Goal: Information Seeking & Learning: Learn about a topic

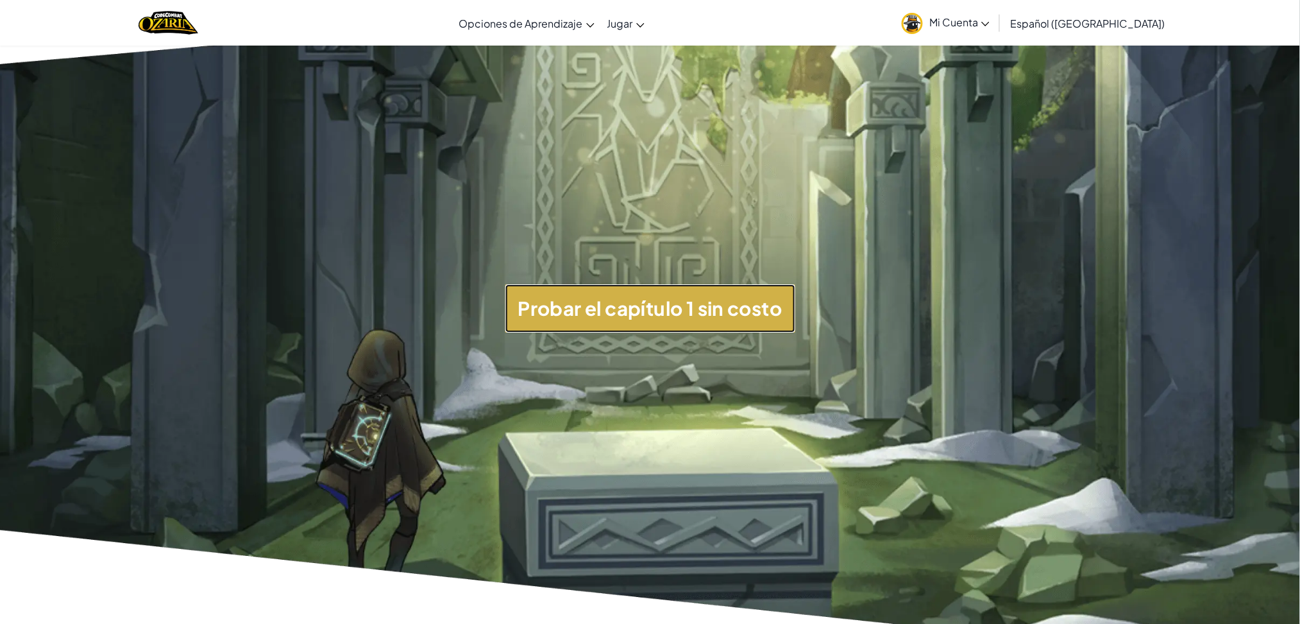
scroll to position [3363, 0]
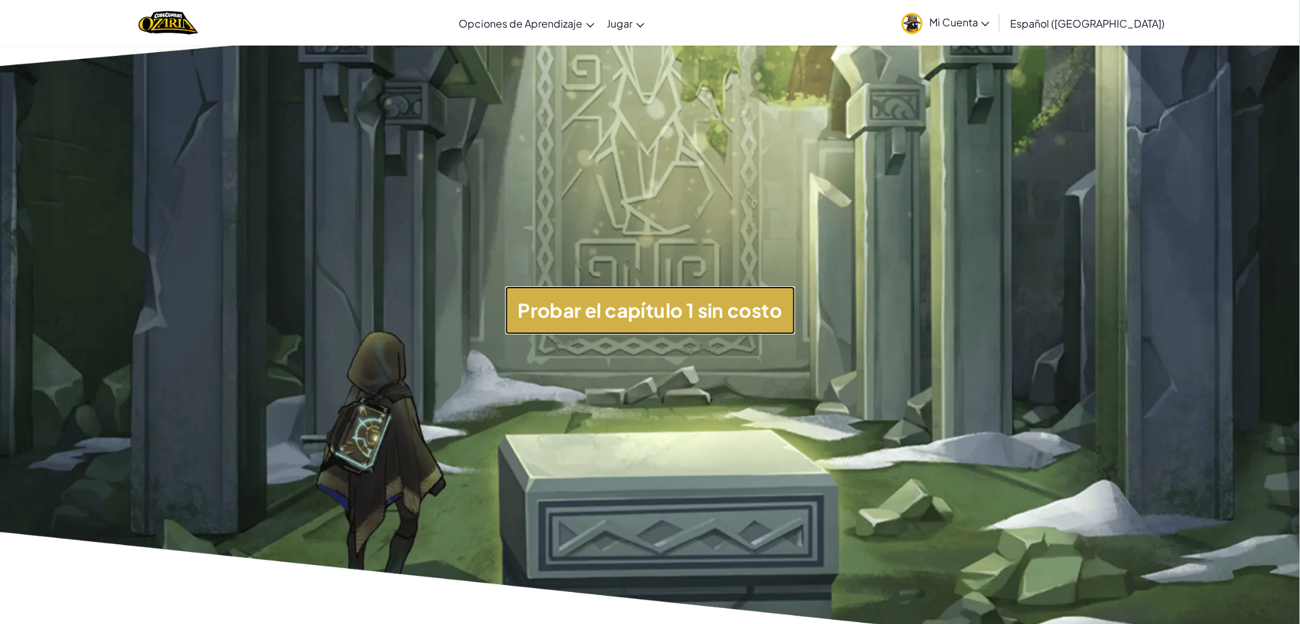
click at [663, 304] on button "Probar el capítulo 1 sin costo" at bounding box center [651, 310] width 290 height 48
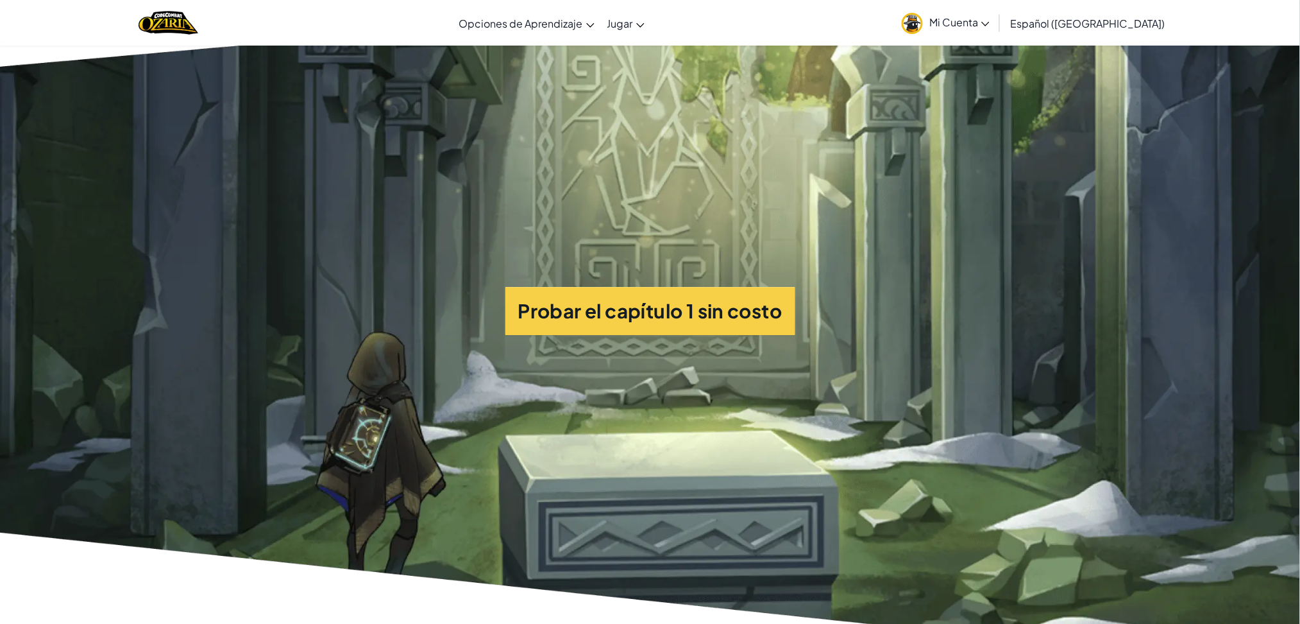
click at [695, 340] on section "Probar el capítulo 1 sin costo" at bounding box center [650, 310] width 1300 height 733
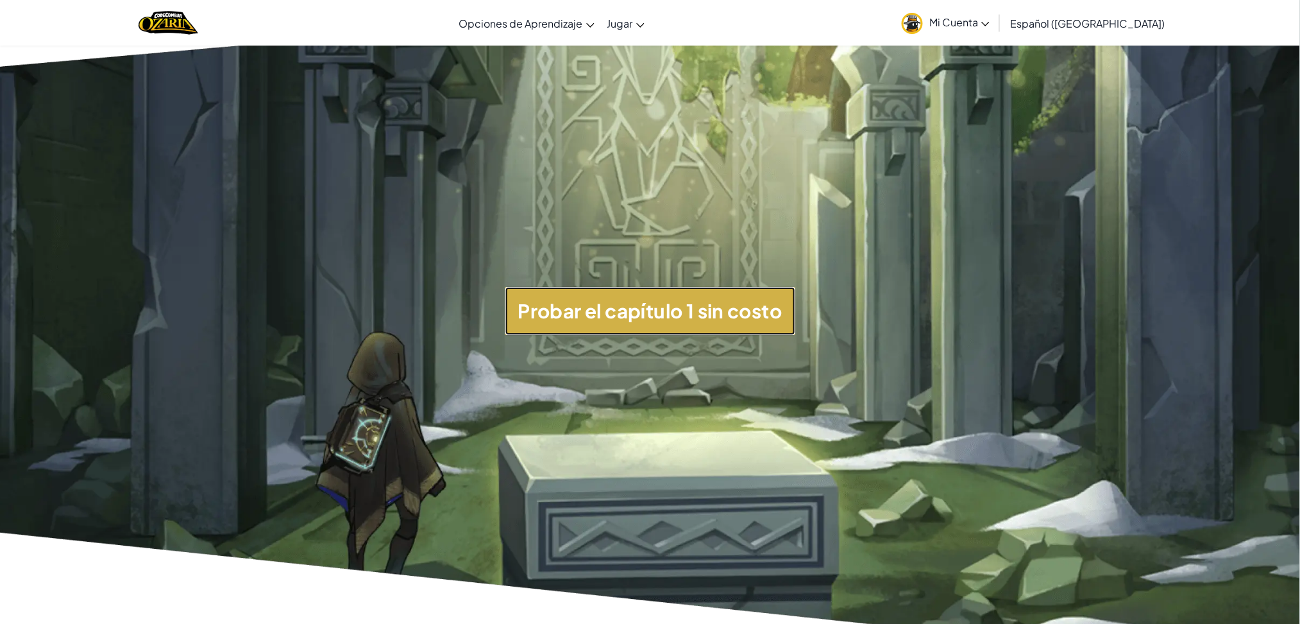
click at [706, 331] on button "Probar el capítulo 1 sin costo" at bounding box center [651, 311] width 290 height 48
click at [596, 291] on button "Probar el capítulo 1 sin costo" at bounding box center [651, 311] width 290 height 48
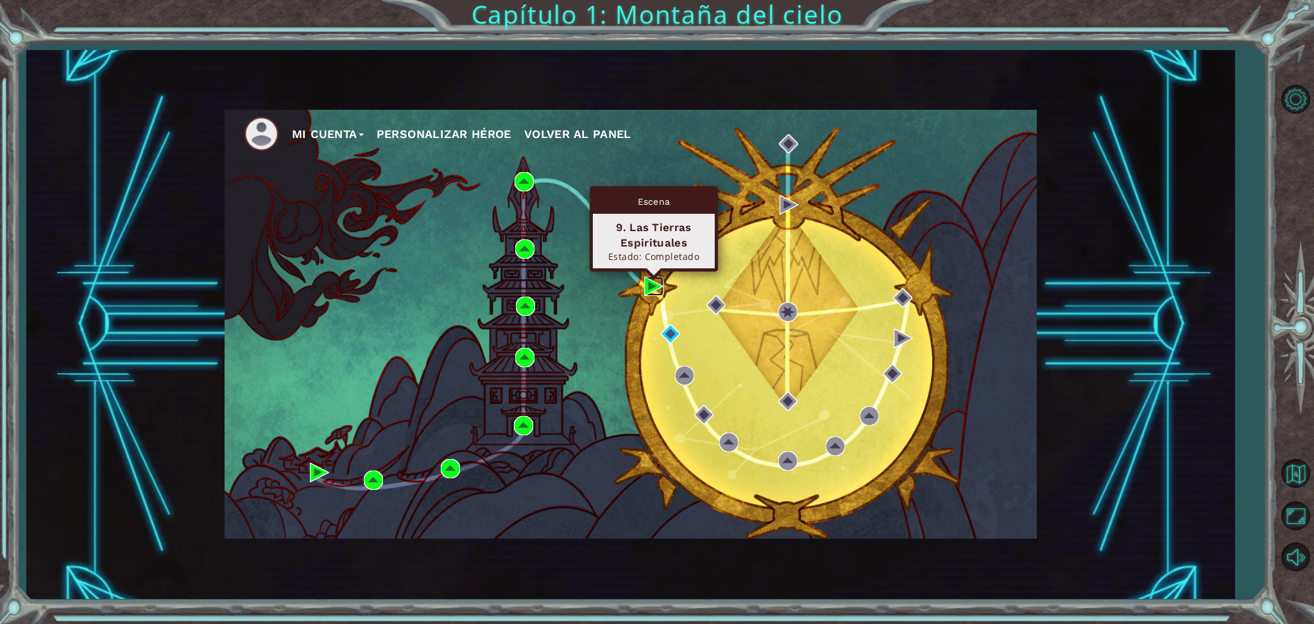
click at [647, 287] on img at bounding box center [653, 285] width 19 height 19
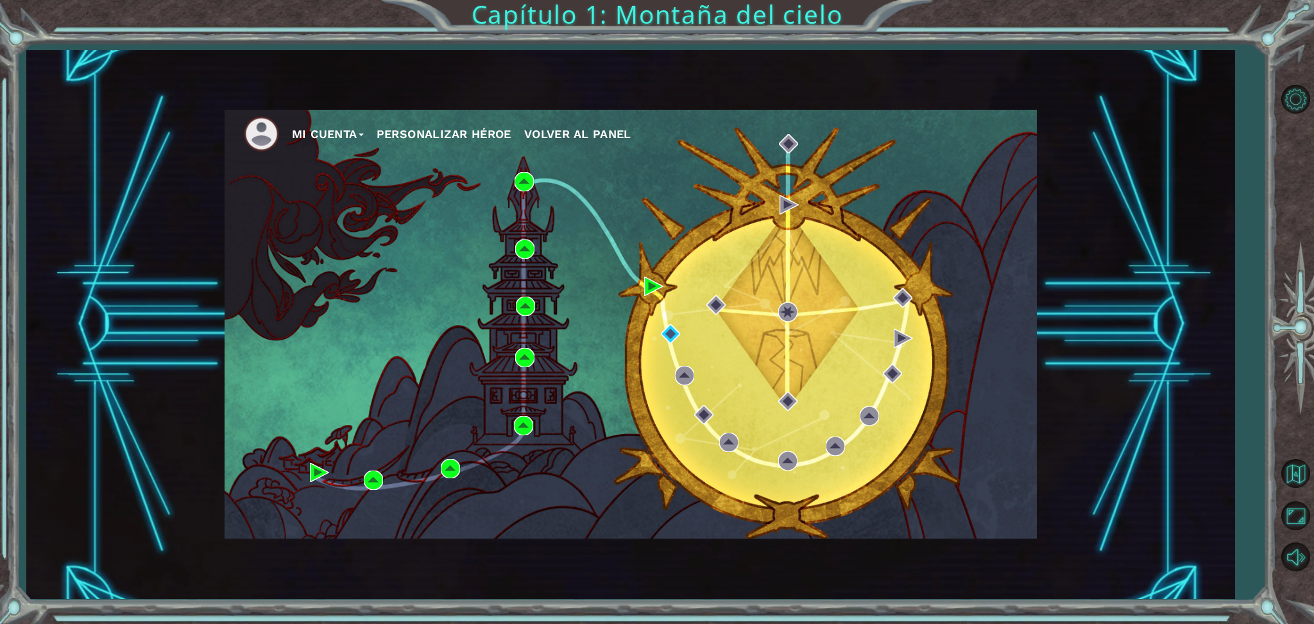
drag, startPoint x: 620, startPoint y: 194, endPoint x: 610, endPoint y: 203, distance: 13.2
click at [610, 203] on div "Mi Cuenta Personalizar héroe Volver al panel" at bounding box center [631, 324] width 812 height 429
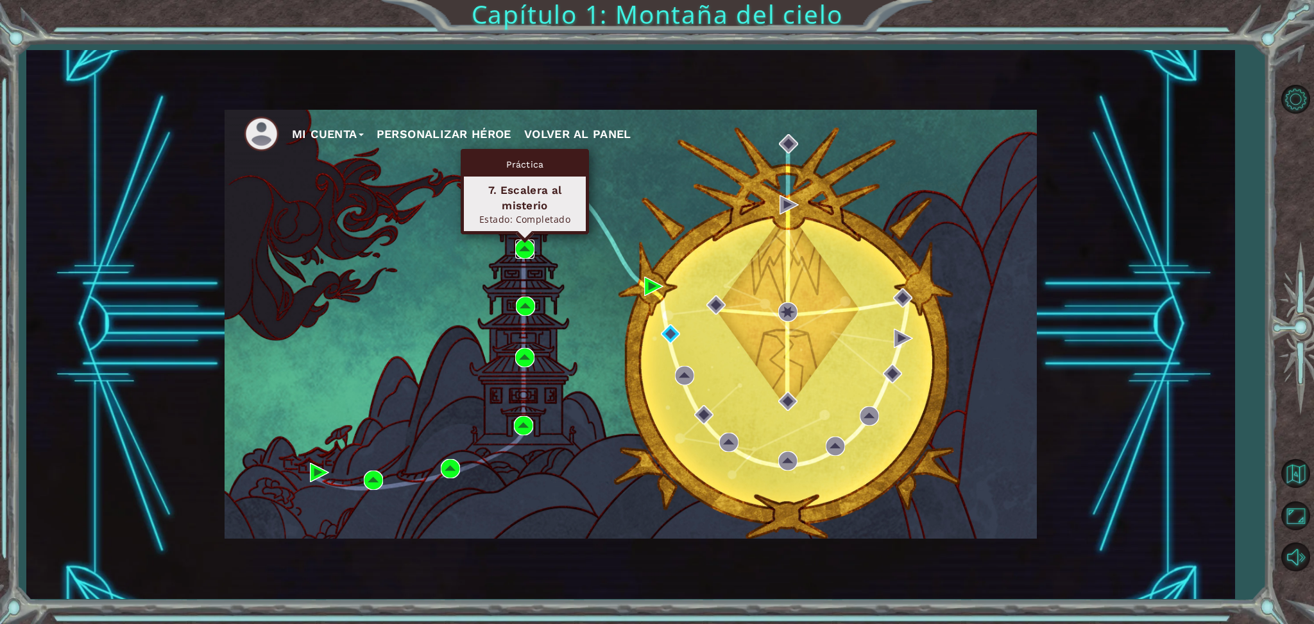
click at [522, 251] on img at bounding box center [524, 248] width 19 height 19
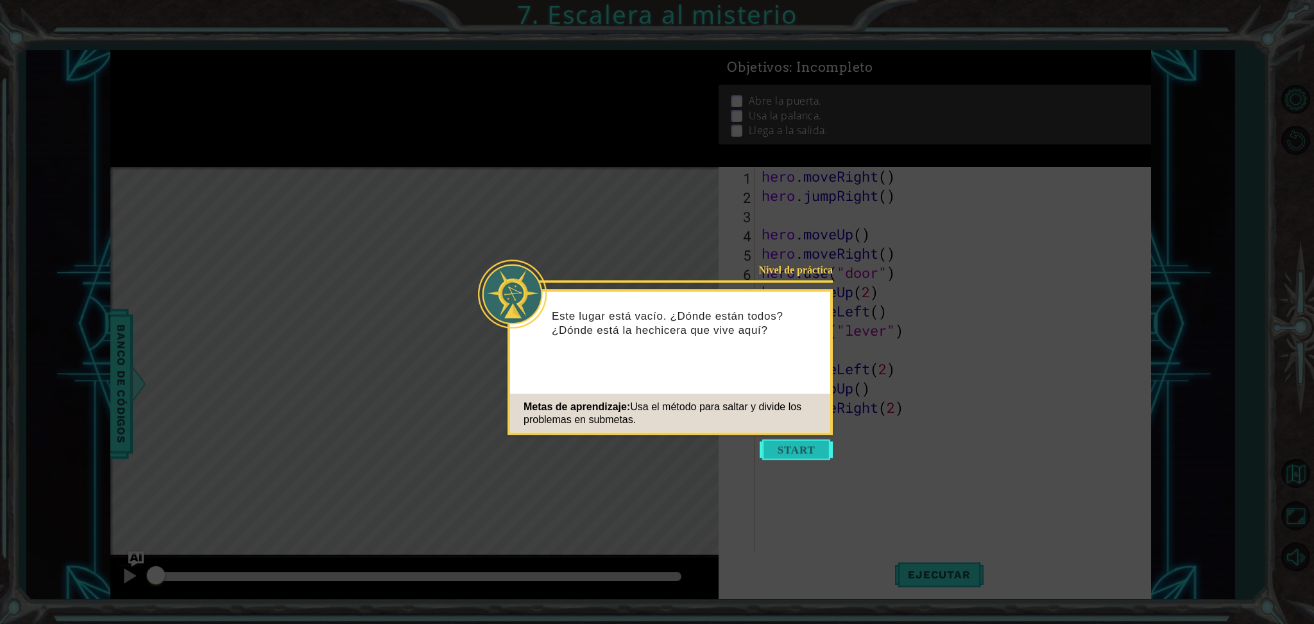
click at [785, 455] on button "Start" at bounding box center [796, 449] width 73 height 21
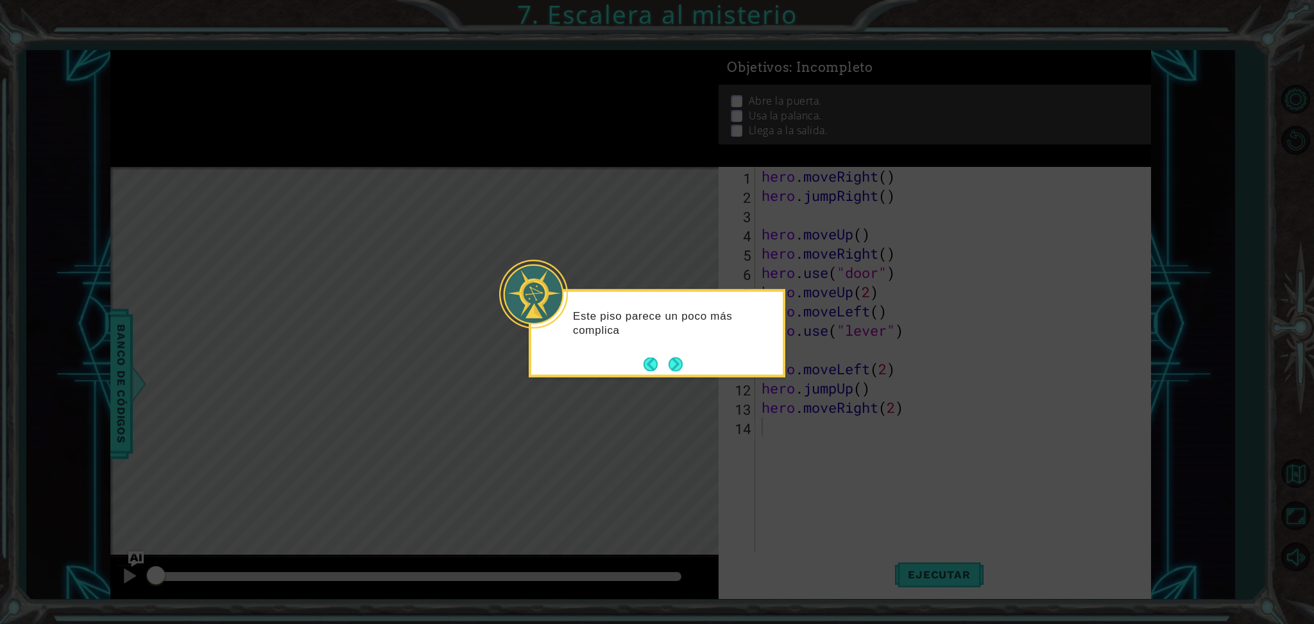
click at [672, 353] on div "Este piso parece un poco más complica" at bounding box center [656, 328] width 251 height 65
click at [672, 353] on div "Este piso parece un poco más complicado." at bounding box center [656, 328] width 251 height 65
click at [672, 371] on button "Next" at bounding box center [675, 364] width 14 height 14
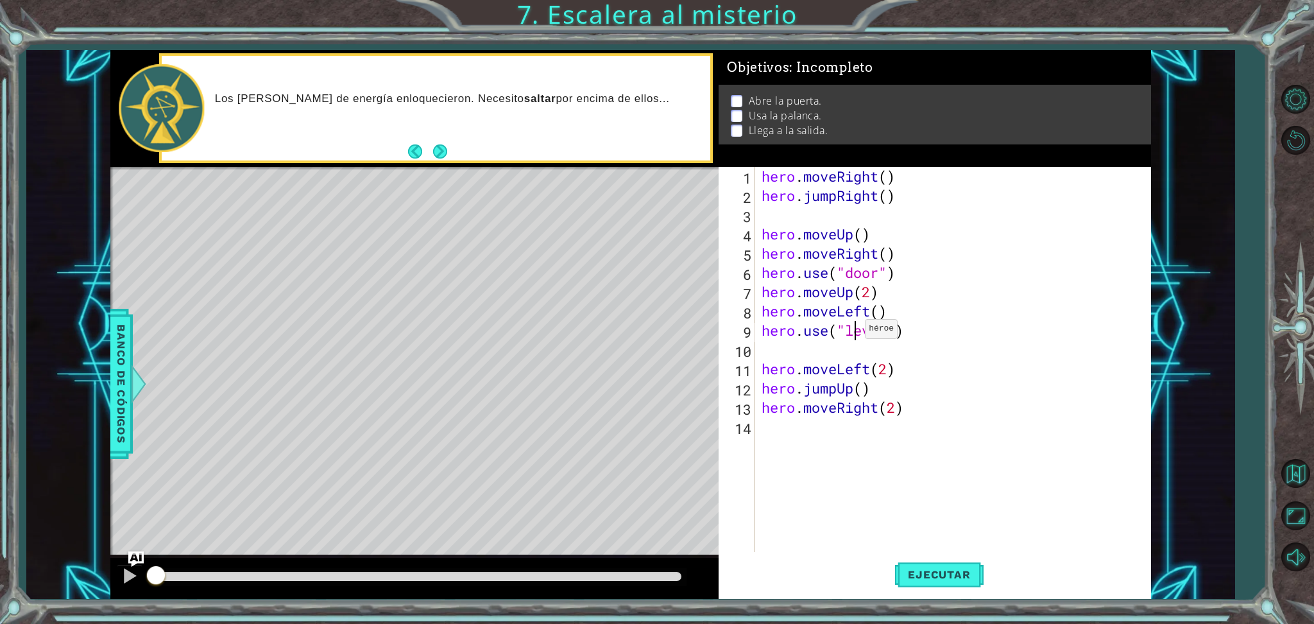
click at [854, 332] on div "hero . moveRight ( ) hero . jumpRight ( ) hero . moveUp ( ) hero . moveRight ( …" at bounding box center [956, 378] width 394 height 423
click at [919, 412] on div "hero . moveRight ( ) hero . jumpRight ( ) hero . moveUp ( ) hero . moveRight ( …" at bounding box center [956, 378] width 394 height 423
click at [933, 177] on div "hero . moveRight ( ) hero . jumpRight ( ) hero . moveUp ( ) hero . moveRight ( …" at bounding box center [956, 378] width 394 height 423
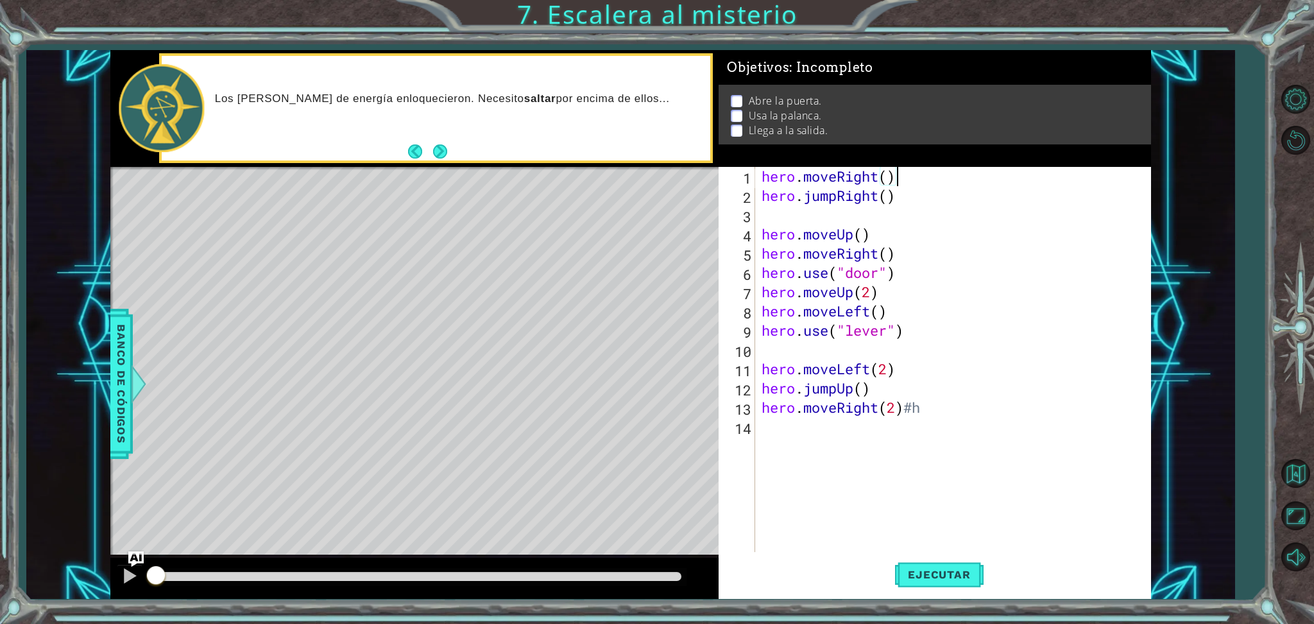
scroll to position [0, 5]
click at [955, 411] on div "hero . moveRight ( ) hero . jumpRight ( ) hero . moveUp ( ) hero . moveRight ( …" at bounding box center [956, 378] width 394 height 423
type textarea "hero.moveRight(2)#h"
click at [955, 411] on div "hero . moveRight ( ) hero . jumpRight ( ) hero . moveUp ( ) hero . moveRight ( …" at bounding box center [956, 378] width 394 height 423
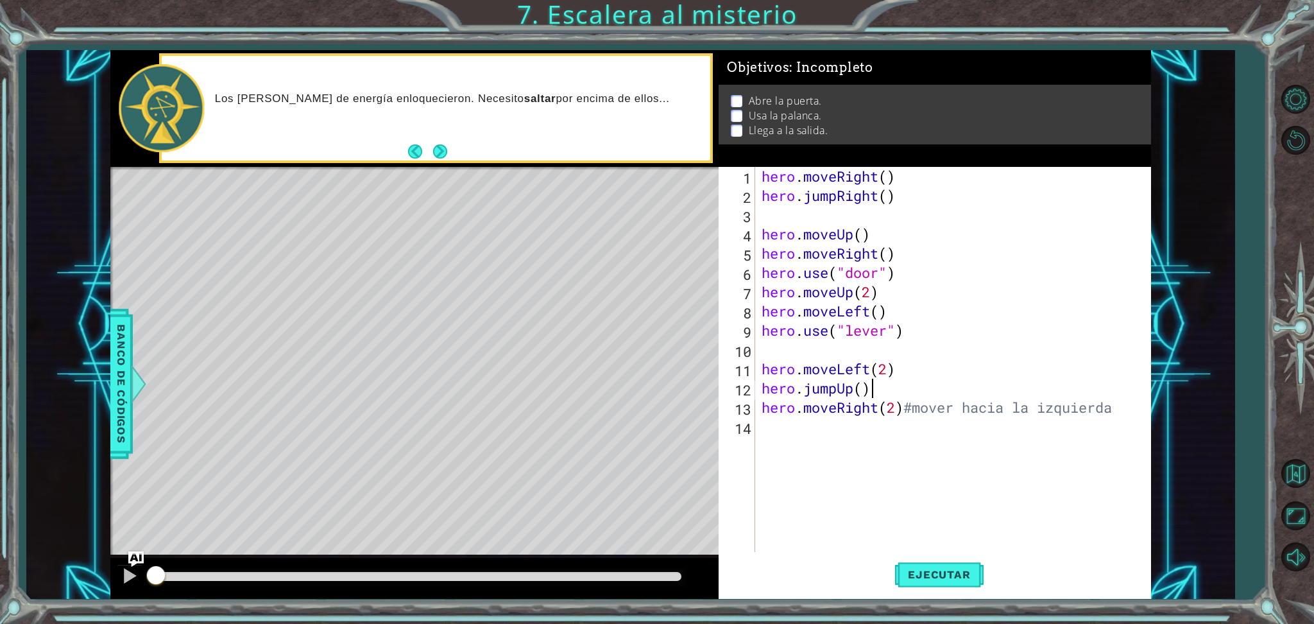
click at [885, 389] on div "hero . moveRight ( ) hero . jumpRight ( ) hero . moveUp ( ) hero . moveRight ( …" at bounding box center [956, 378] width 394 height 423
click at [922, 372] on div "hero . moveRight ( ) hero . jumpRight ( ) hero . moveUp ( ) hero . moveRight ( …" at bounding box center [956, 378] width 394 height 423
click at [936, 330] on div "hero . moveRight ( ) hero . jumpRight ( ) hero . moveUp ( ) hero . moveRight ( …" at bounding box center [956, 378] width 394 height 423
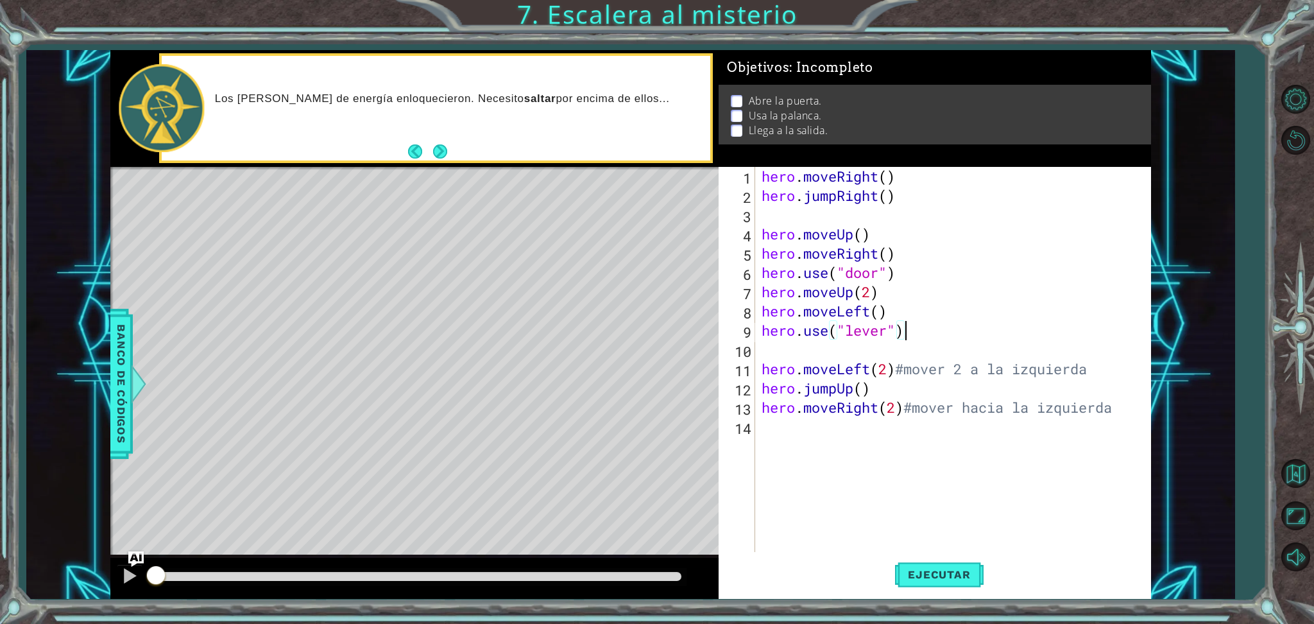
scroll to position [0, 5]
click at [900, 390] on div "hero . moveRight ( ) hero . jumpRight ( ) hero . moveUp ( ) hero . moveRight ( …" at bounding box center [956, 378] width 394 height 423
click at [928, 333] on div "hero . moveRight ( ) hero . jumpRight ( ) hero . moveUp ( ) hero . moveRight ( …" at bounding box center [956, 378] width 394 height 423
click at [902, 312] on div "hero . moveRight ( ) hero . jumpRight ( ) hero . moveUp ( ) hero . moveRight ( …" at bounding box center [956, 378] width 394 height 423
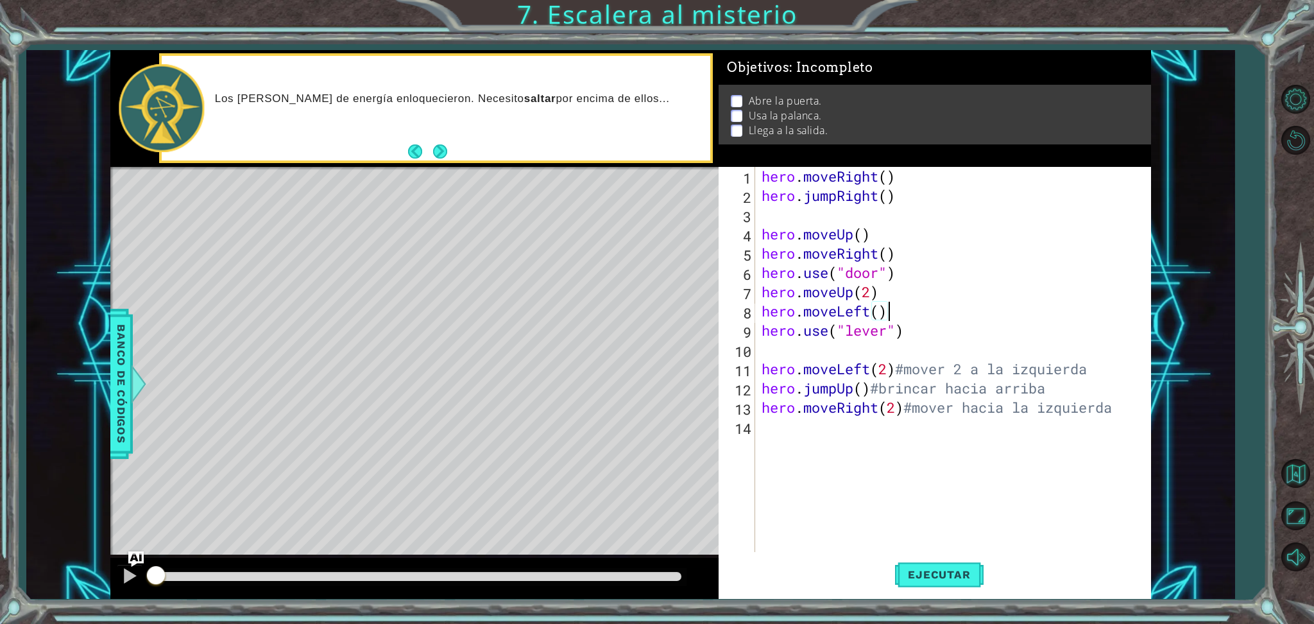
scroll to position [0, 4]
click at [951, 562] on button "Ejecutar" at bounding box center [939, 574] width 88 height 43
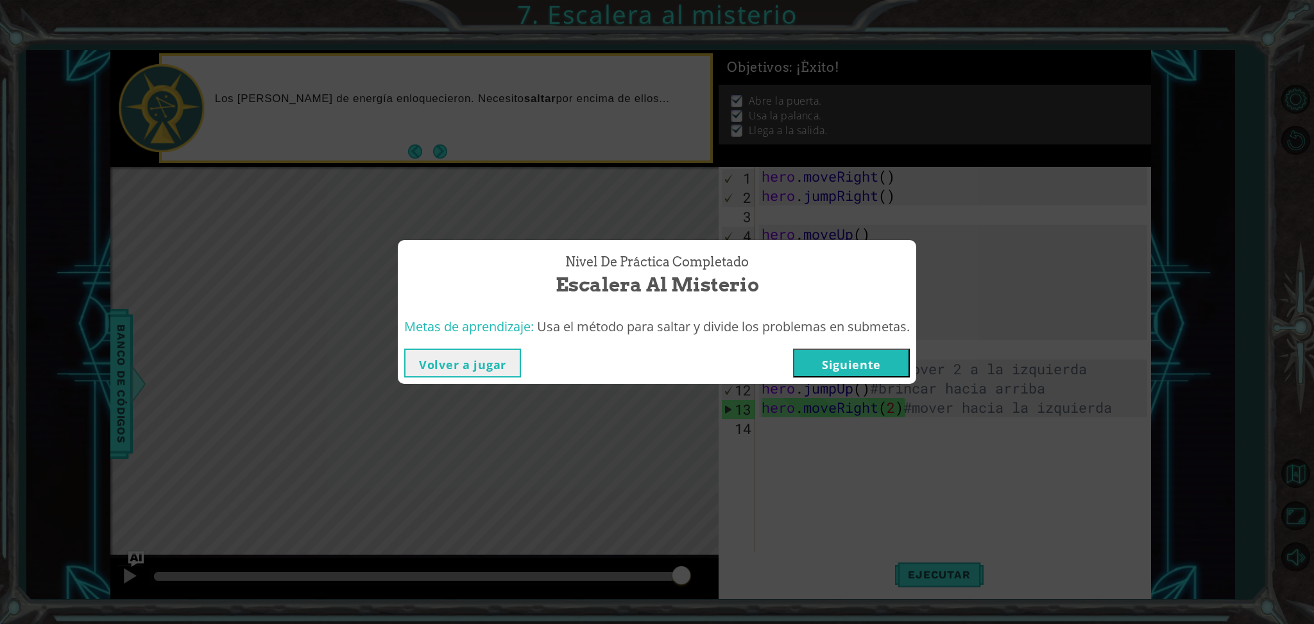
click at [475, 357] on button "Volver a jugar" at bounding box center [462, 362] width 117 height 29
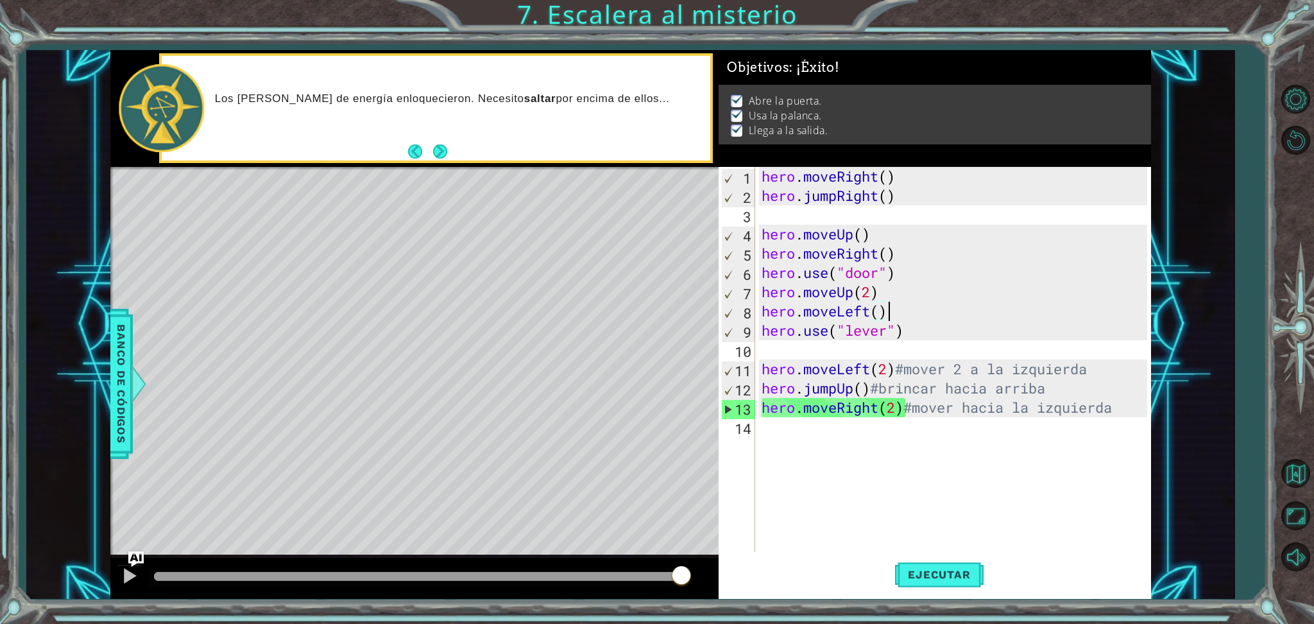
click at [926, 321] on div "hero . moveRight ( ) hero . jumpRight ( ) hero . moveUp ( ) hero . moveRight ( …" at bounding box center [956, 378] width 394 height 423
click at [891, 296] on div "hero . moveRight ( ) hero . jumpRight ( ) hero . moveUp ( ) hero . moveRight ( …" at bounding box center [956, 378] width 394 height 423
click at [896, 312] on div "hero . moveRight ( ) hero . jumpRight ( ) hero . moveUp ( ) hero . moveRight ( …" at bounding box center [956, 378] width 394 height 423
click at [915, 280] on div "hero . moveRight ( ) hero . jumpRight ( ) hero . moveUp ( ) hero . moveRight ( …" at bounding box center [956, 378] width 394 height 423
click at [934, 323] on div "hero . moveRight ( ) hero . jumpRight ( ) hero . moveUp ( ) hero . moveRight ( …" at bounding box center [956, 378] width 394 height 423
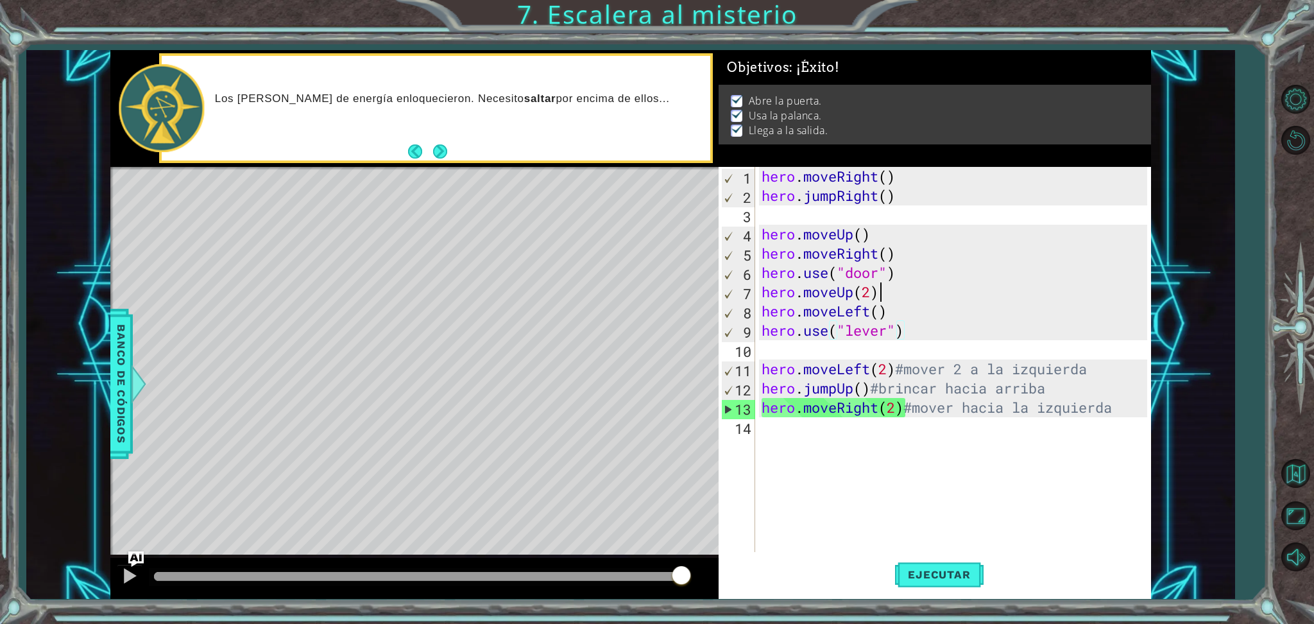
click at [912, 300] on div "hero . moveRight ( ) hero . jumpRight ( ) hero . moveUp ( ) hero . moveRight ( …" at bounding box center [956, 378] width 394 height 423
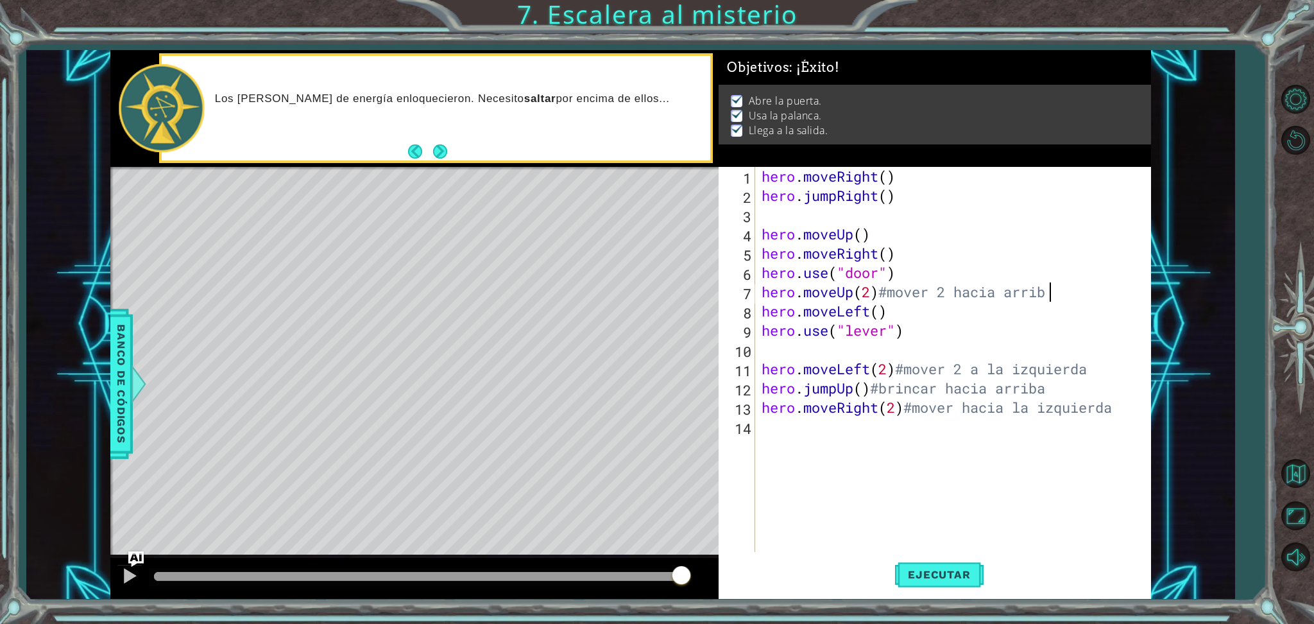
scroll to position [0, 12]
click at [926, 276] on div "hero . moveRight ( ) hero . jumpRight ( ) hero . moveUp ( ) hero . moveRight ( …" at bounding box center [956, 378] width 394 height 423
click at [917, 250] on div "hero . moveRight ( ) hero . jumpRight ( ) hero . moveUp ( ) hero . moveRight ( …" at bounding box center [956, 378] width 394 height 423
click at [939, 180] on div "hero . moveRight ( ) hero . jumpRight ( ) hero . moveUp ( ) hero . moveRight ( …" at bounding box center [956, 378] width 394 height 423
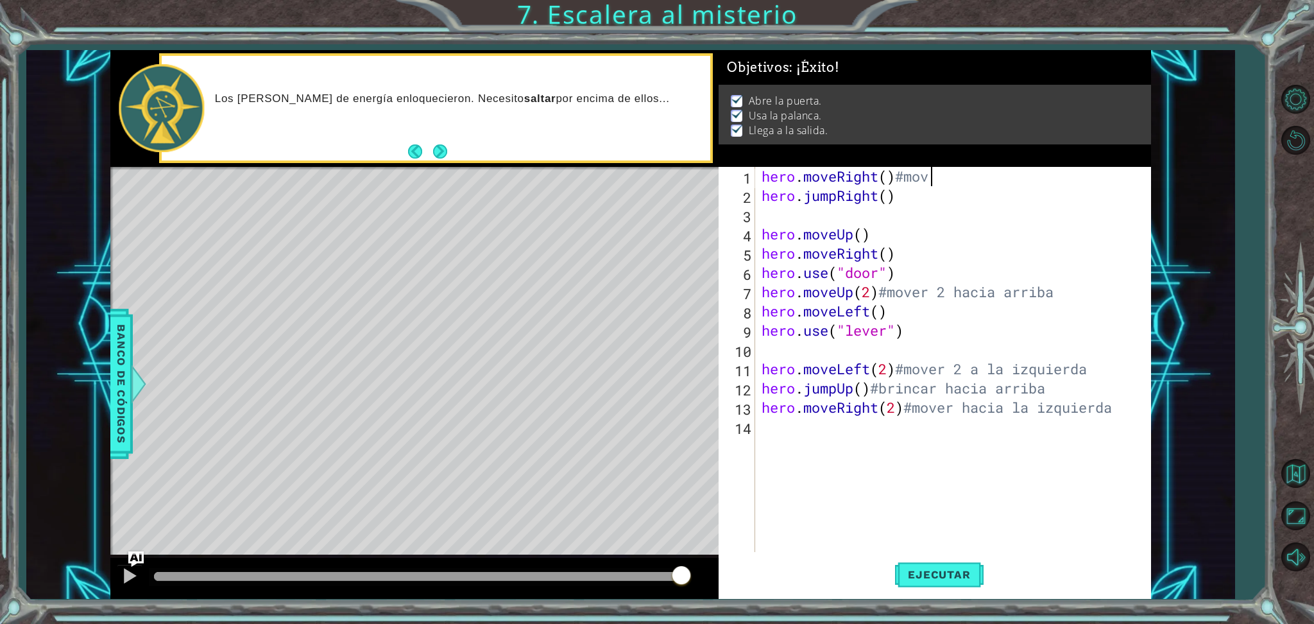
scroll to position [0, 7]
type textarea "hero.moveRight()#mover a la derecha"
click at [931, 206] on div "hero . moveRight ( ) #mover a la derecha hero . jumpRight ( ) hero . moveUp ( )…" at bounding box center [956, 378] width 394 height 423
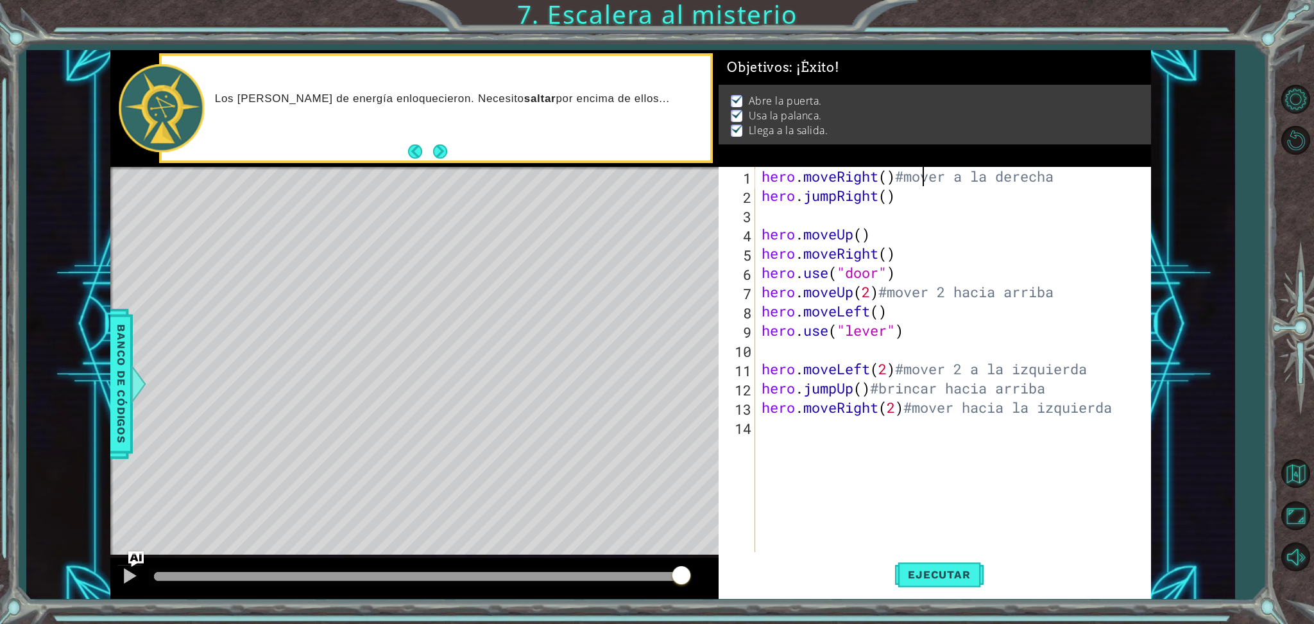
click at [924, 185] on div "hero . moveRight ( ) #mover a la derecha hero . jumpRight ( ) hero . moveUp ( )…" at bounding box center [956, 378] width 394 height 423
click at [921, 201] on div "hero . moveRight ( ) #mover a la derecha hero . jumpRight ( ) hero . moveUp ( )…" at bounding box center [956, 378] width 394 height 423
click at [880, 232] on div "hero . moveRight ( ) #mover a la derecha hero . jumpRight ( ) #brinca hacia arr…" at bounding box center [956, 378] width 394 height 423
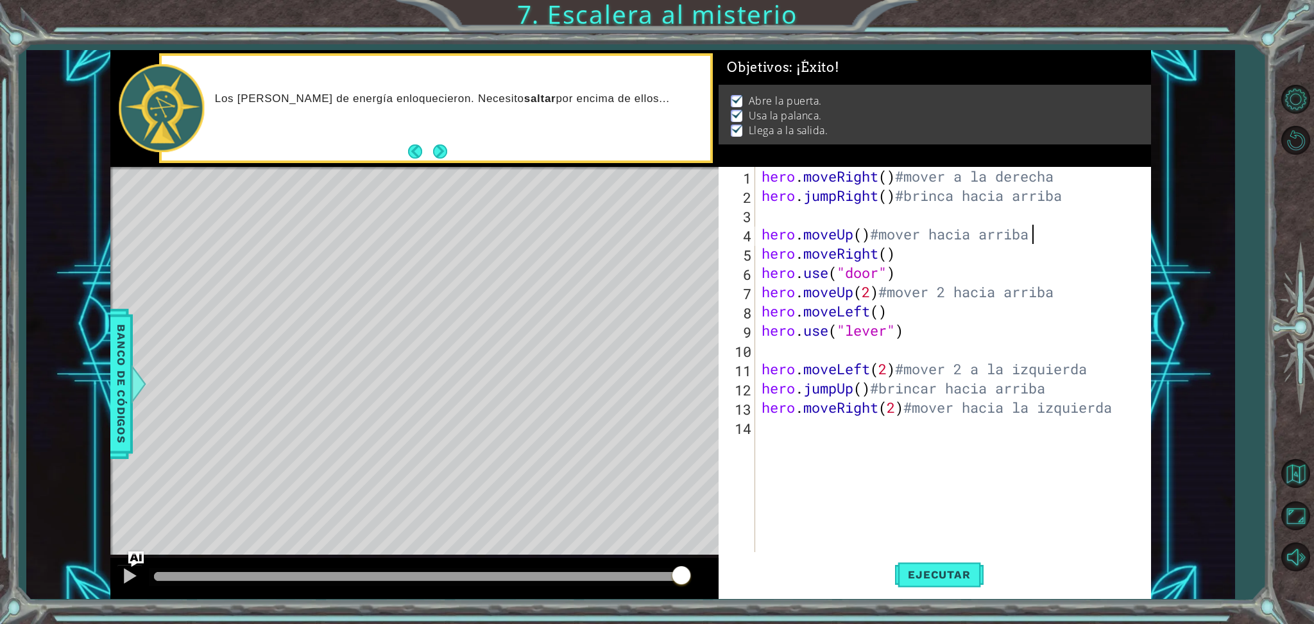
click at [915, 257] on div "hero . moveRight ( ) #mover a la derecha hero . jumpRight ( ) #brinca hacia arr…" at bounding box center [956, 378] width 394 height 423
click at [917, 272] on div "hero . moveRight ( ) #mover a la derecha hero . jumpRight ( ) #brinca hacia arr…" at bounding box center [956, 378] width 394 height 423
click at [926, 309] on div "hero . moveRight ( ) #mover a la derecha hero . jumpRight ( ) #brinca hacia arr…" at bounding box center [956, 378] width 394 height 423
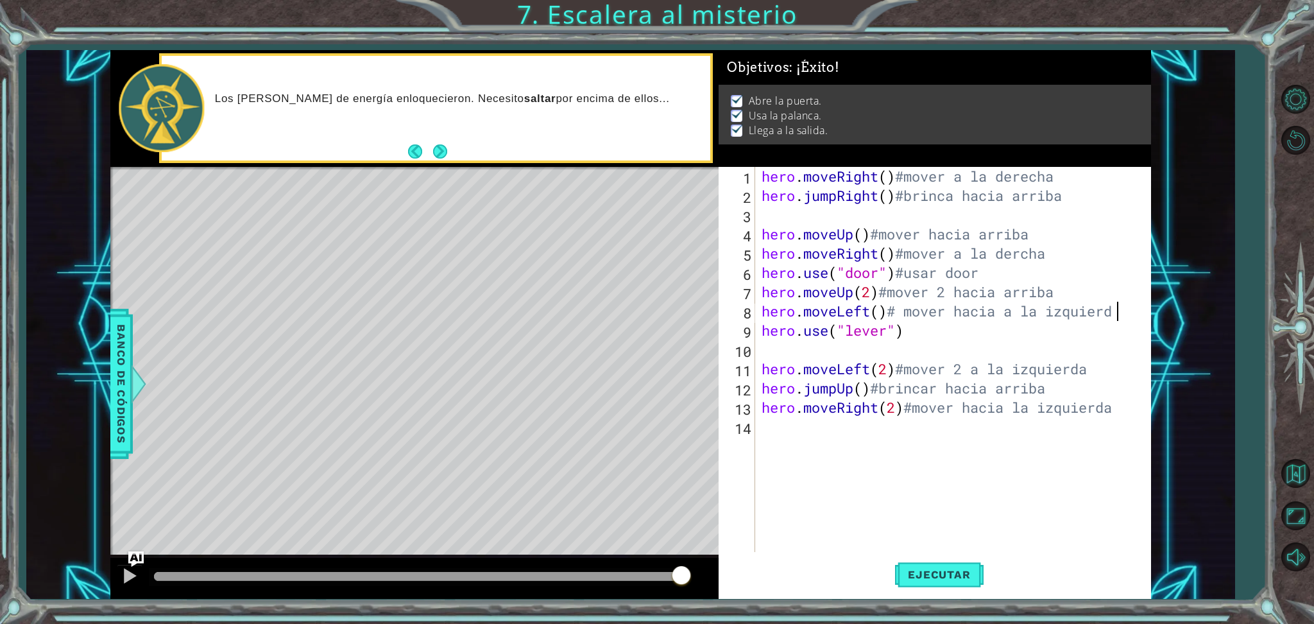
scroll to position [0, 15]
click at [919, 338] on div "hero . moveRight ( ) #mover a la derecha hero . jumpRight ( ) #brinca hacia arr…" at bounding box center [956, 378] width 394 height 423
click at [757, 176] on div "hero.use("lever")#usar lever 1 2 3 4 5 6 7 8 9 10 11 12 13 14 hero . moveRight …" at bounding box center [932, 359] width 428 height 385
click at [760, 176] on div "hero . moveRight ( ) #mover a la derecha hero . jumpRight ( ) #brinca hacia arr…" at bounding box center [956, 378] width 394 height 423
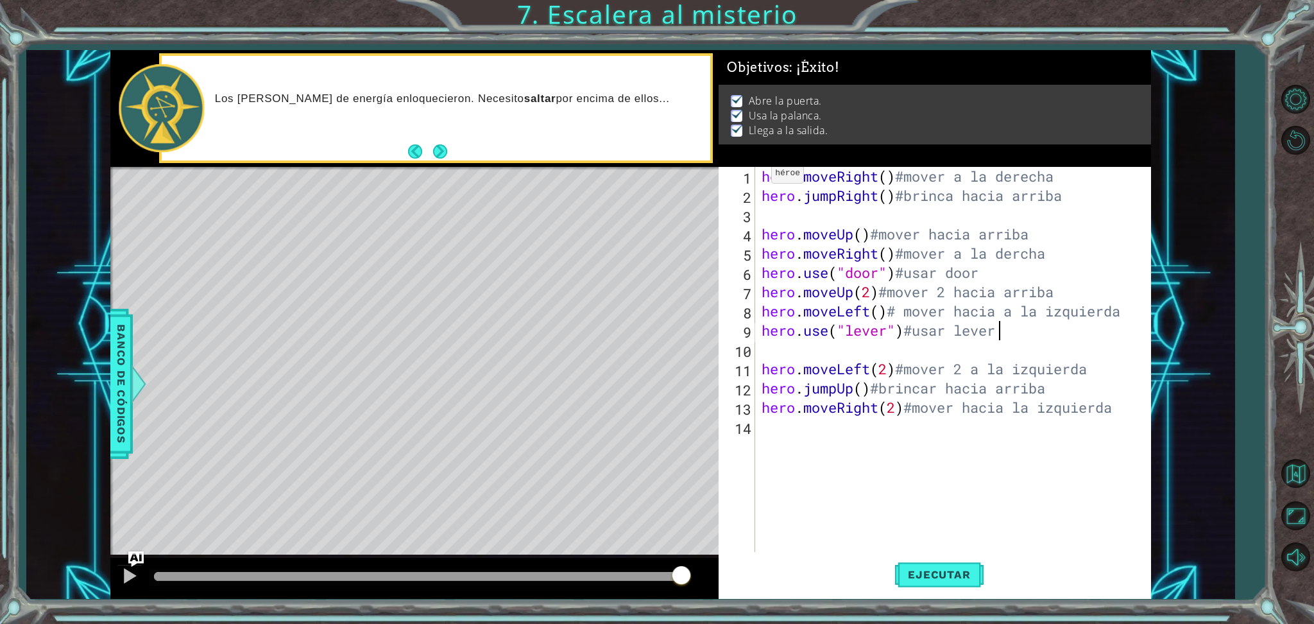
type textarea "hero.moveRight()#mover a la derecha"
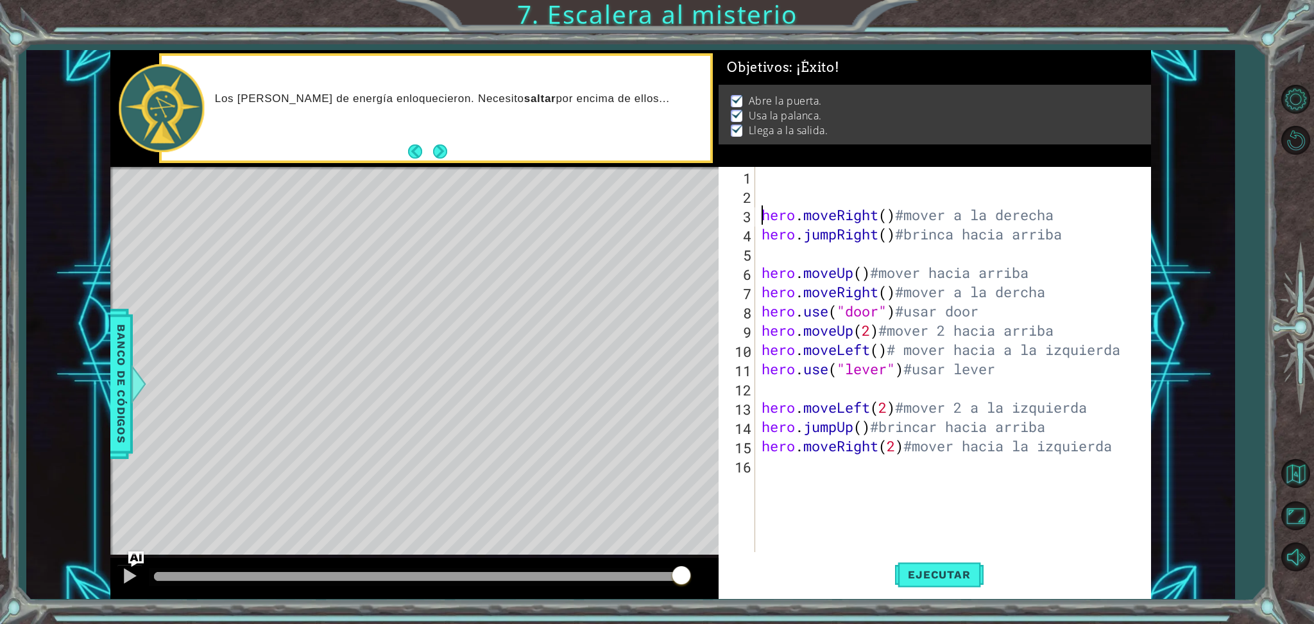
click at [771, 176] on div "hero . moveRight ( ) #mover a la derecha hero . jumpRight ( ) #brinca hacia arr…" at bounding box center [956, 378] width 394 height 423
type textarea "#Yased [PERSON_NAME]"
click at [444, 151] on button "Next" at bounding box center [440, 151] width 14 height 14
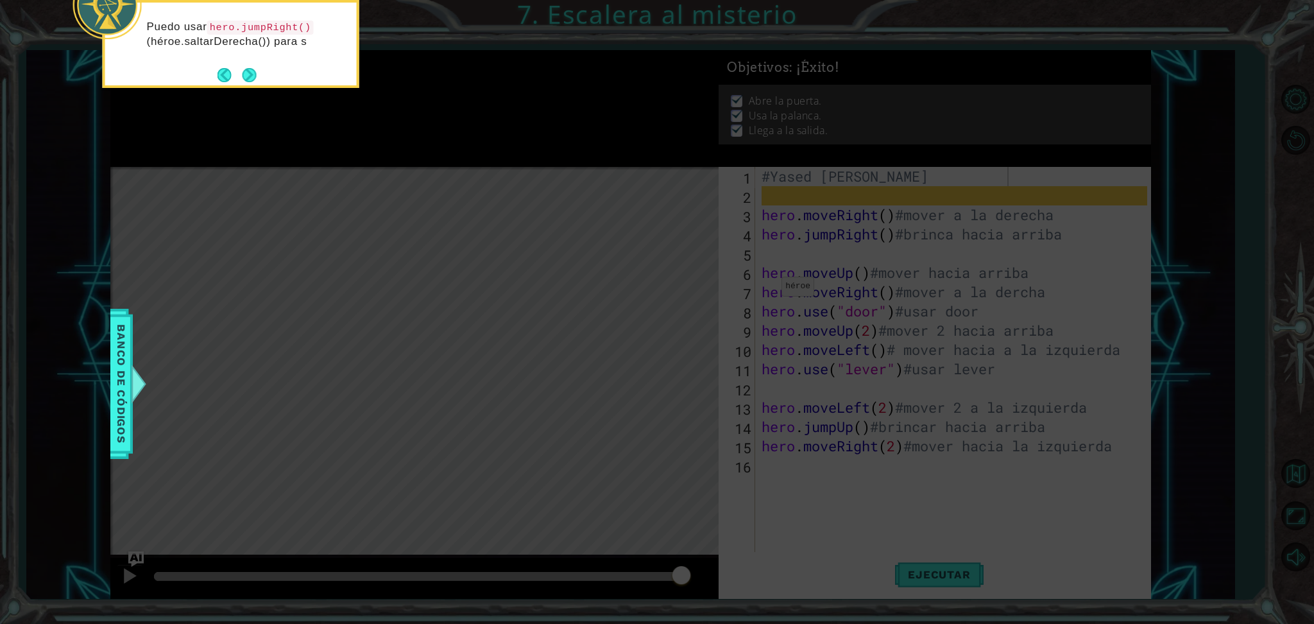
click at [264, 78] on div "Puedo usar hero.jumpRight() (héroe.saltarDerecha()) para s" at bounding box center [231, 44] width 257 height 88
click at [251, 77] on button "Next" at bounding box center [249, 76] width 14 height 14
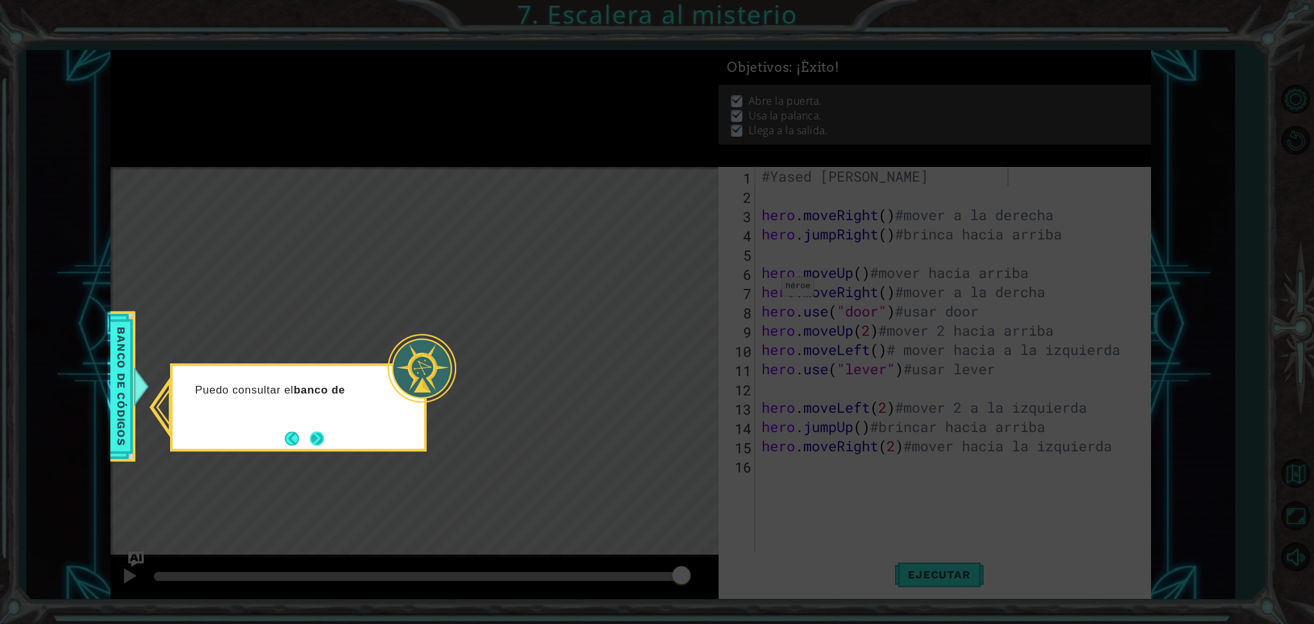
click at [321, 444] on button "Next" at bounding box center [316, 437] width 15 height 15
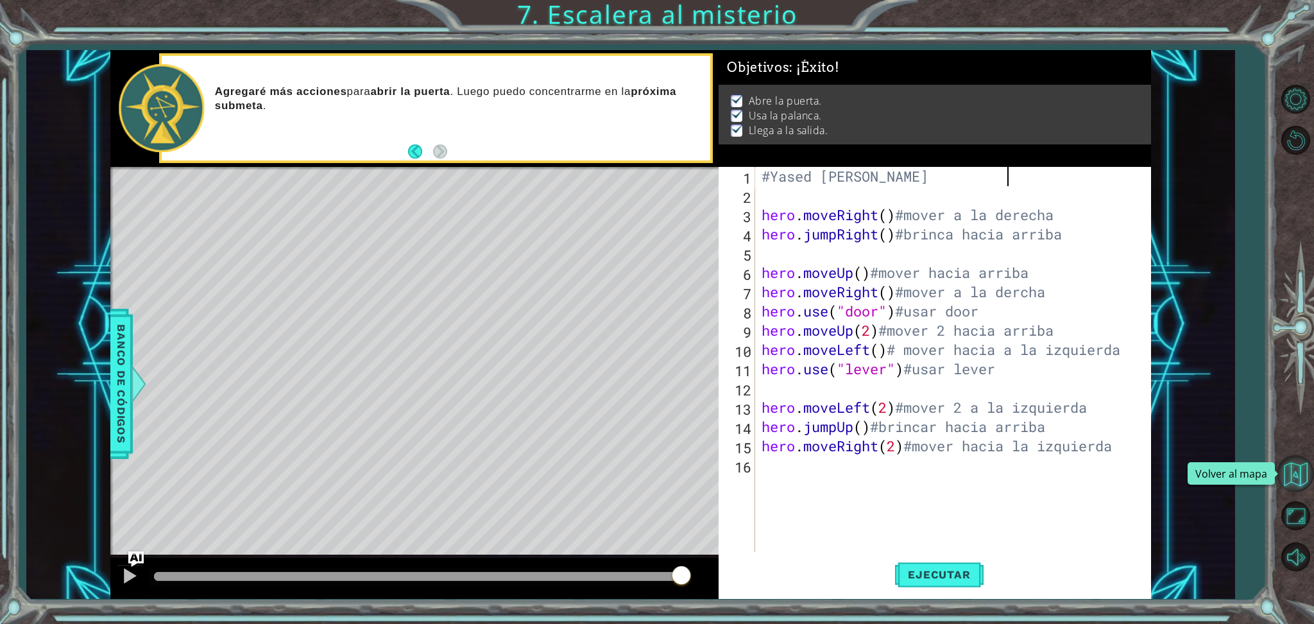
click at [1298, 464] on button "Volver al mapa" at bounding box center [1295, 473] width 37 height 37
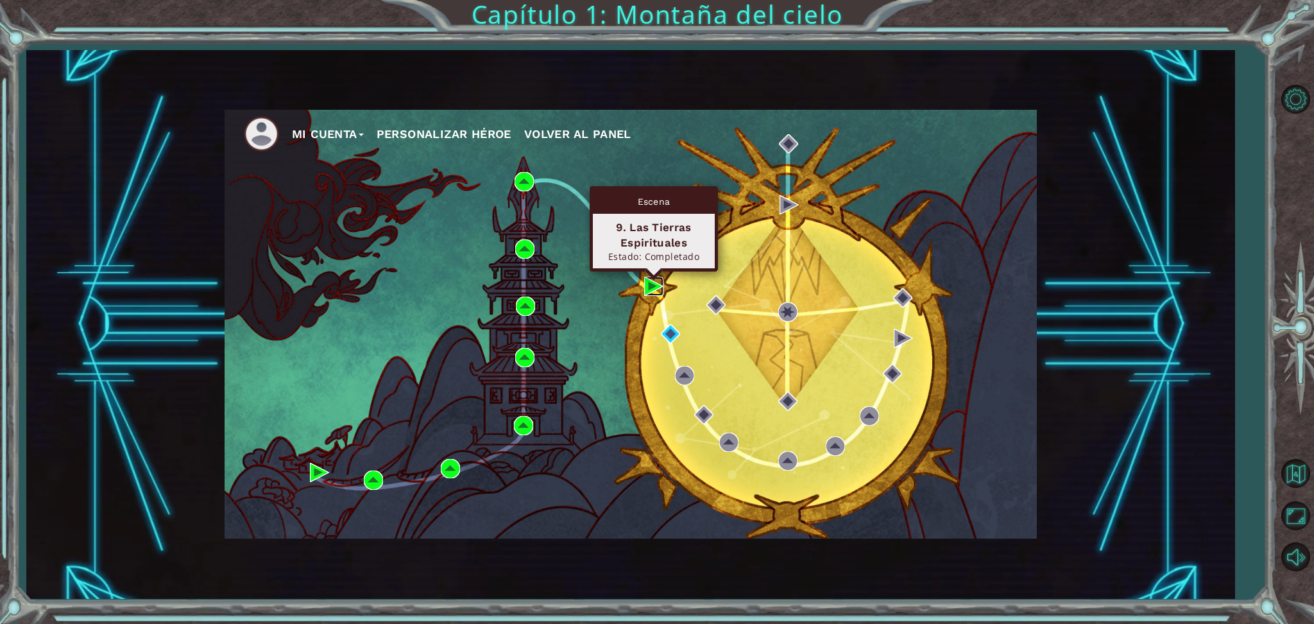
click at [645, 285] on img at bounding box center [653, 285] width 19 height 19
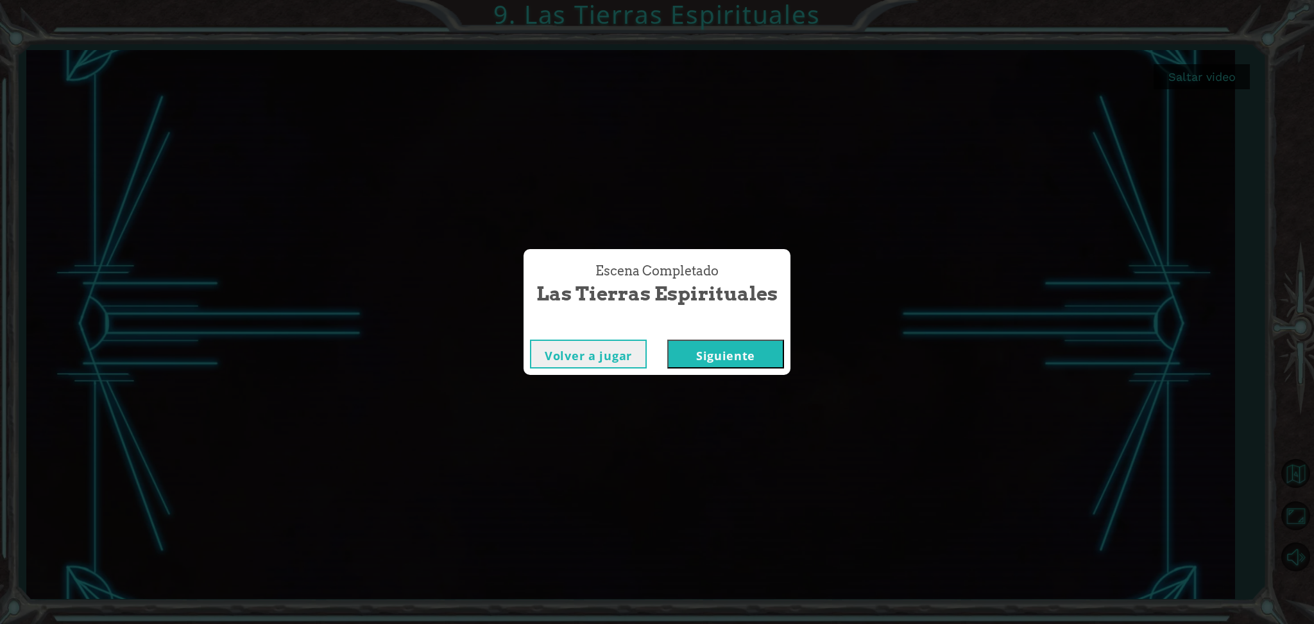
click at [744, 355] on button "Siguiente" at bounding box center [725, 353] width 117 height 29
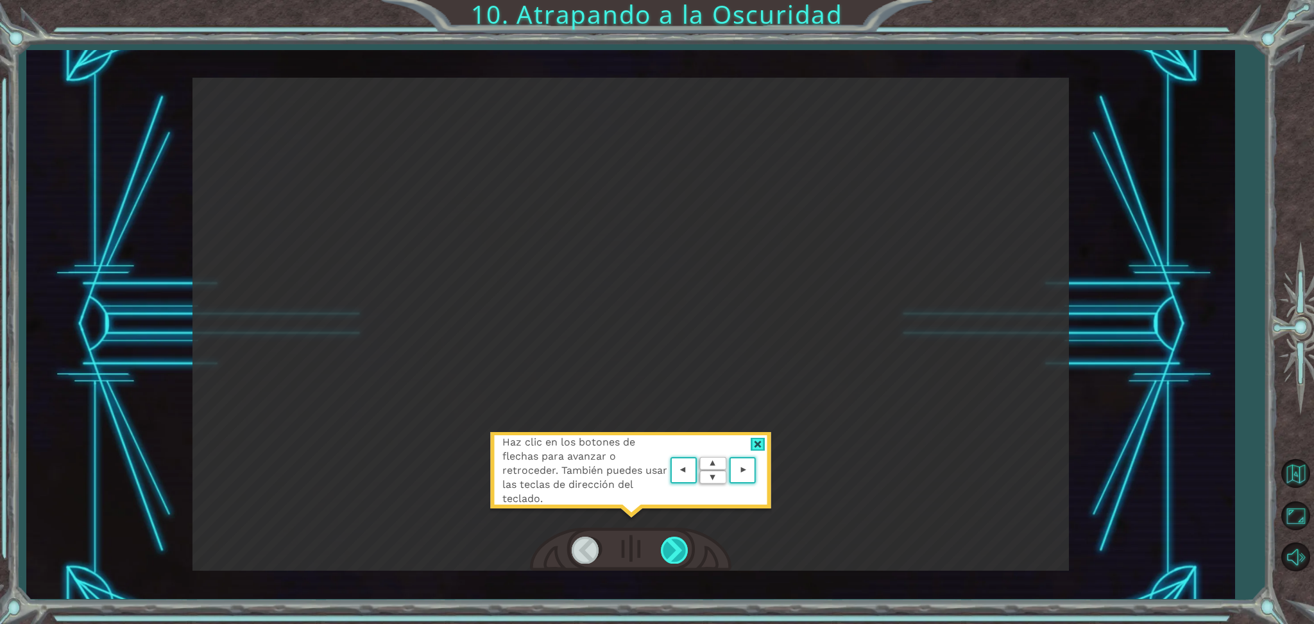
click at [675, 556] on div at bounding box center [675, 549] width 29 height 26
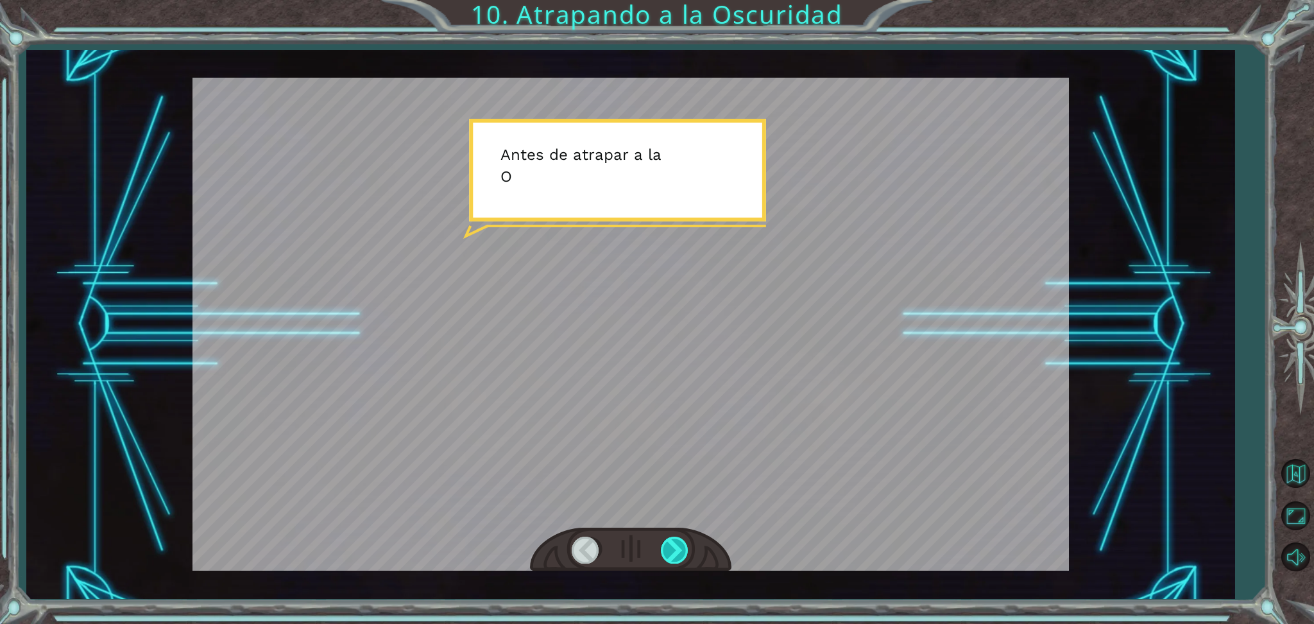
click at [675, 556] on div at bounding box center [675, 549] width 29 height 26
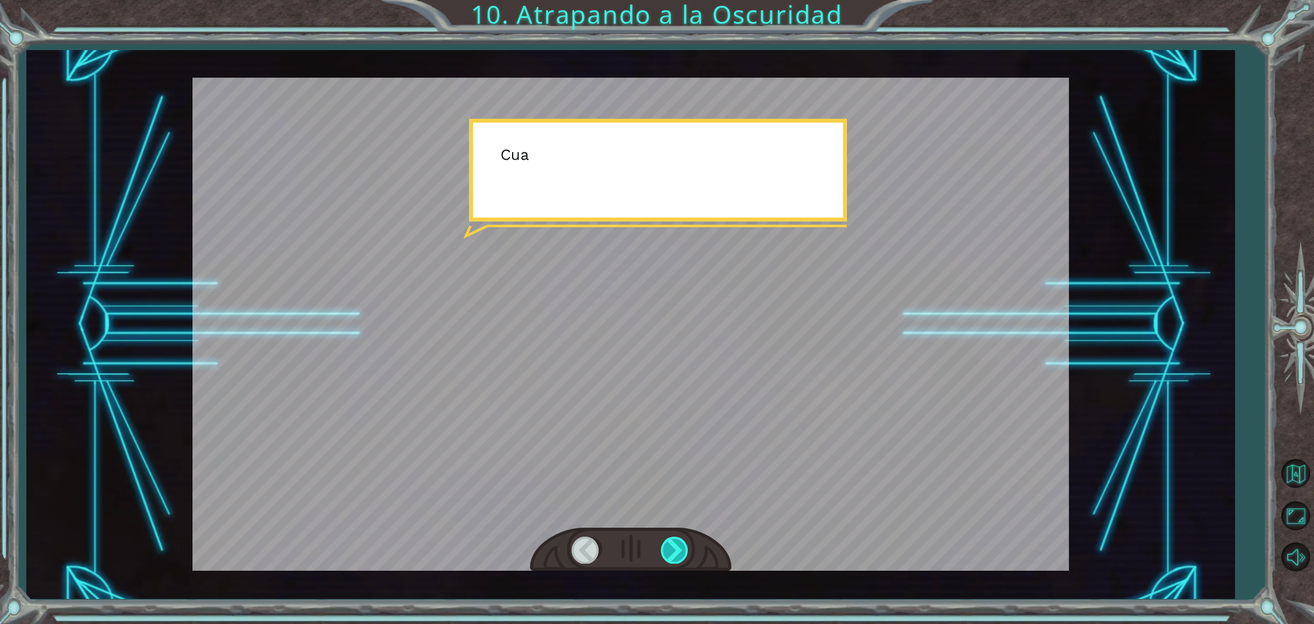
click at [675, 556] on div at bounding box center [675, 549] width 29 height 26
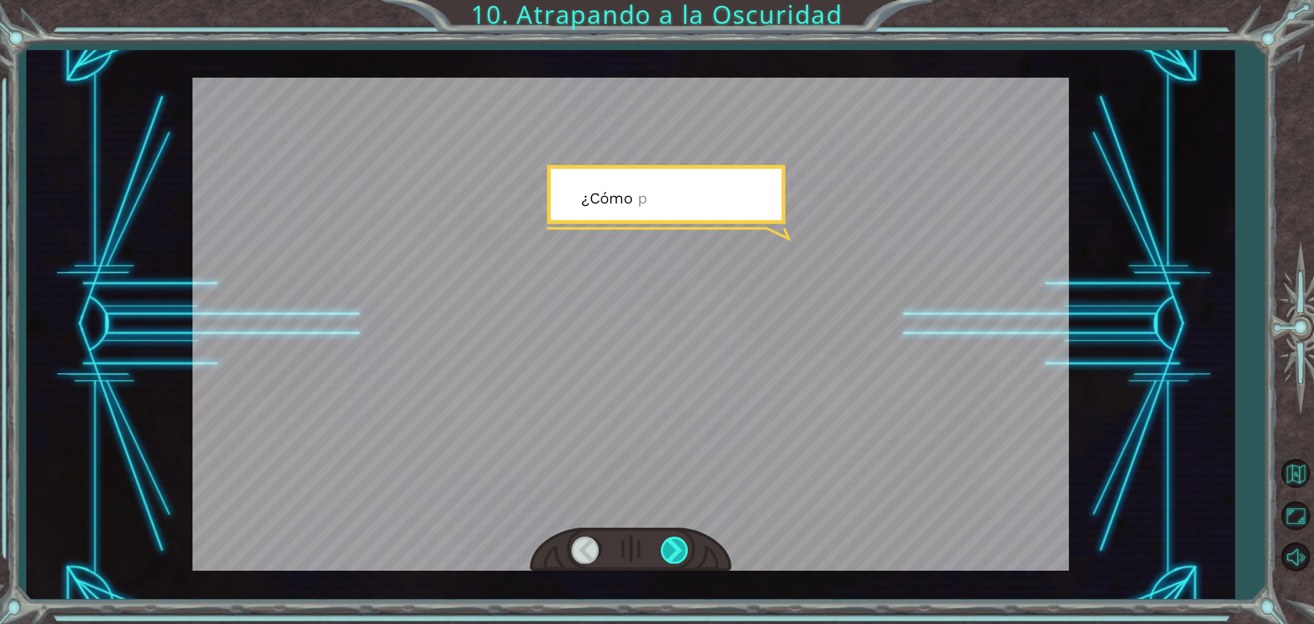
click at [675, 556] on div at bounding box center [675, 549] width 29 height 26
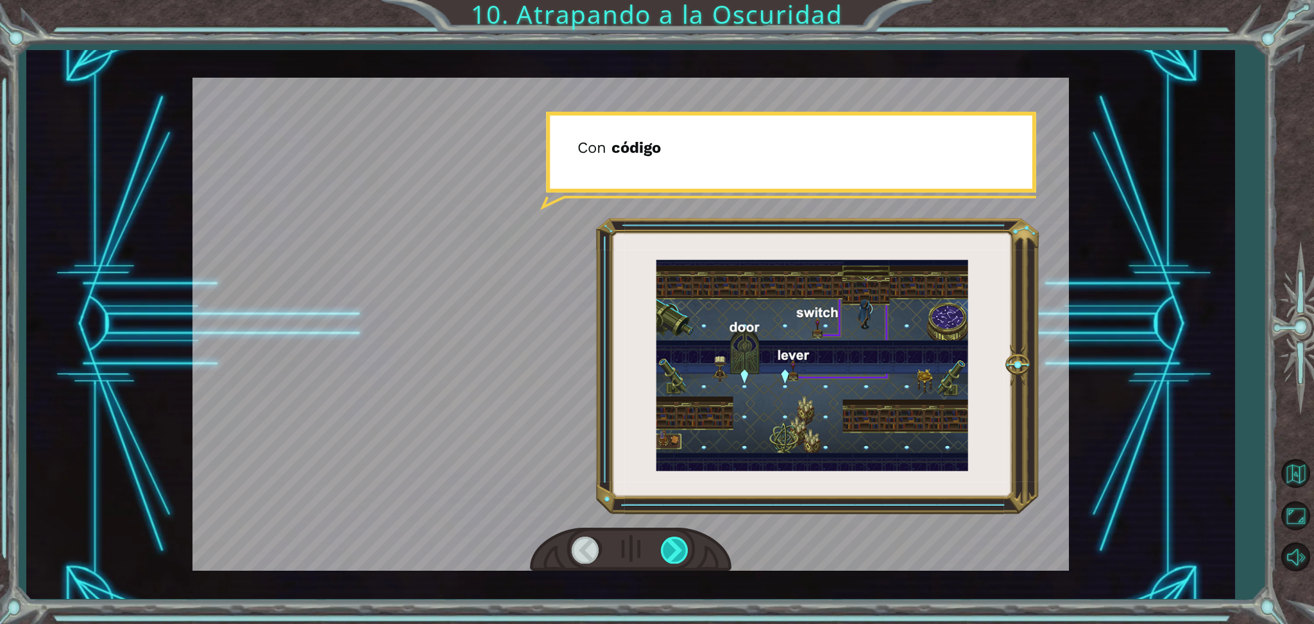
click at [675, 556] on div at bounding box center [675, 549] width 29 height 26
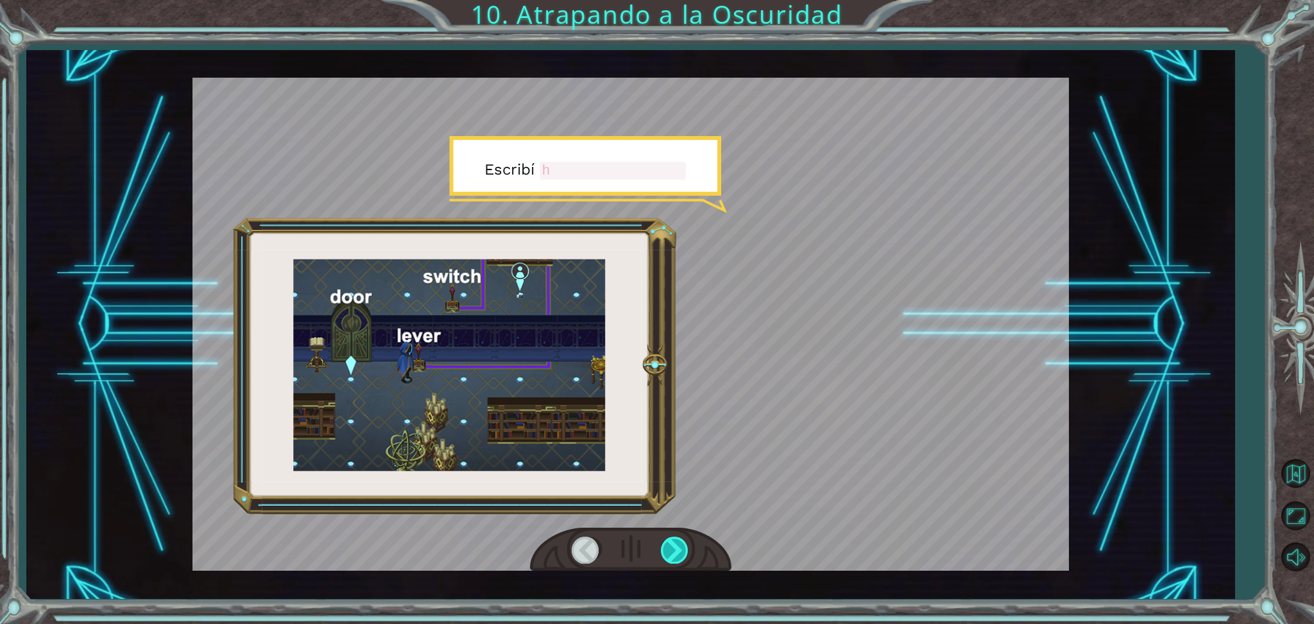
click at [675, 556] on div at bounding box center [675, 549] width 29 height 26
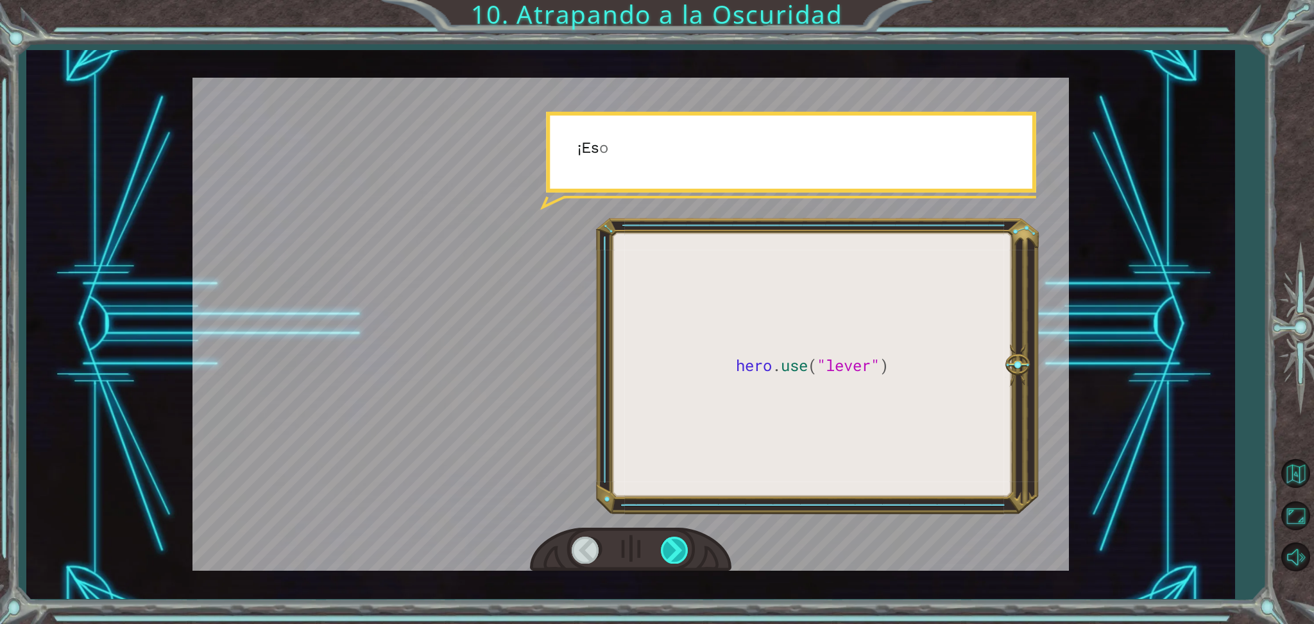
click at [675, 556] on div at bounding box center [675, 549] width 29 height 26
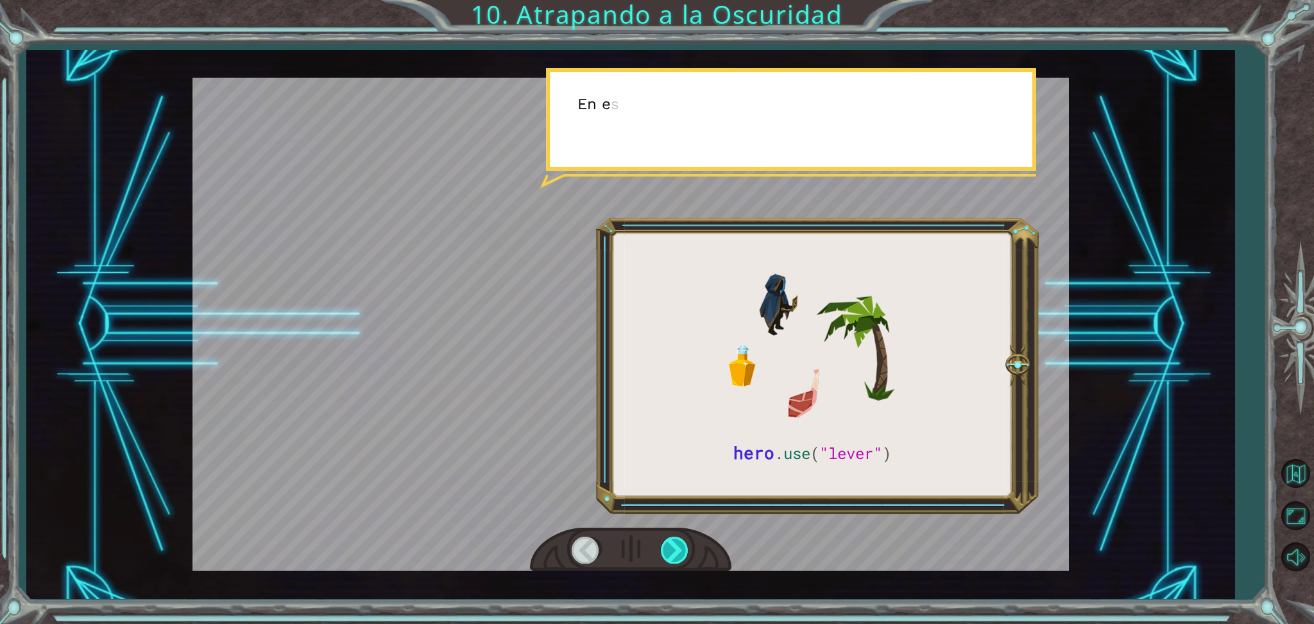
click at [675, 556] on div at bounding box center [675, 549] width 29 height 26
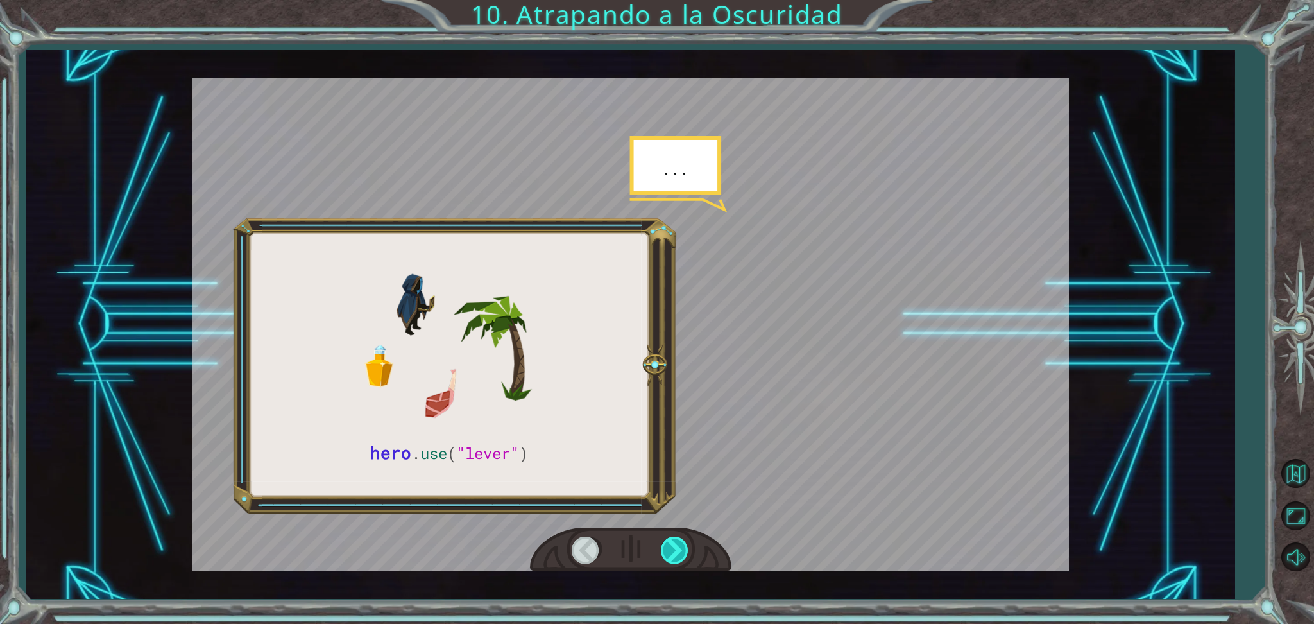
click at [675, 556] on div at bounding box center [675, 549] width 29 height 26
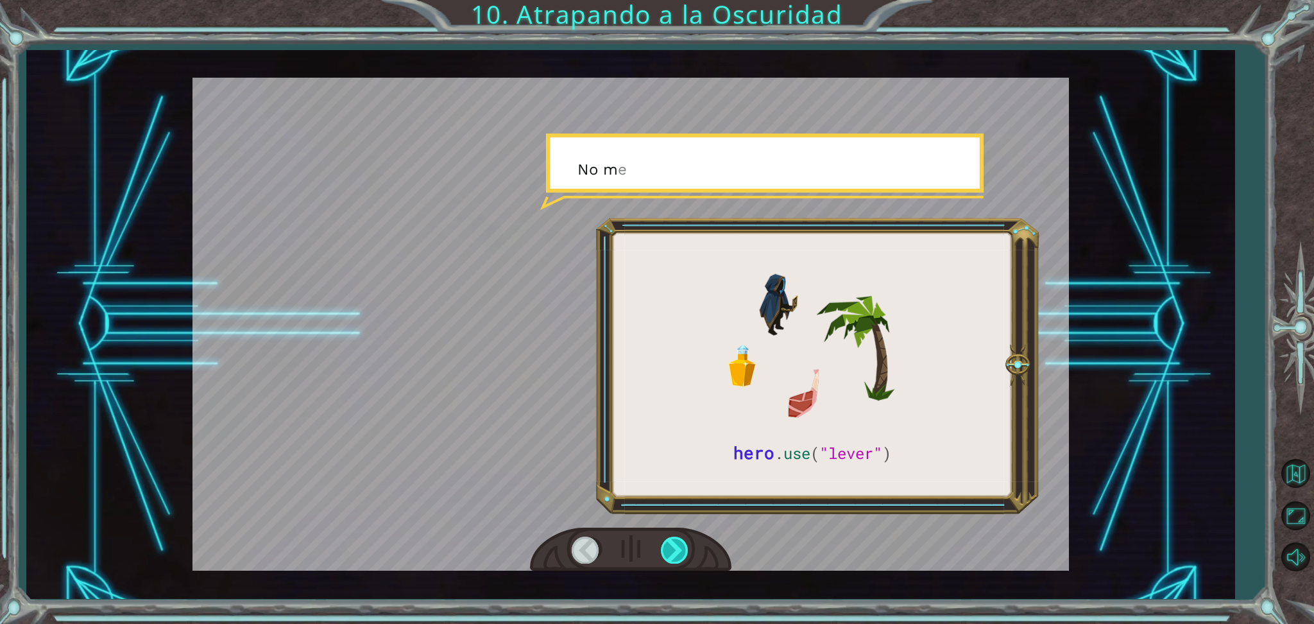
click at [675, 556] on div at bounding box center [675, 549] width 29 height 26
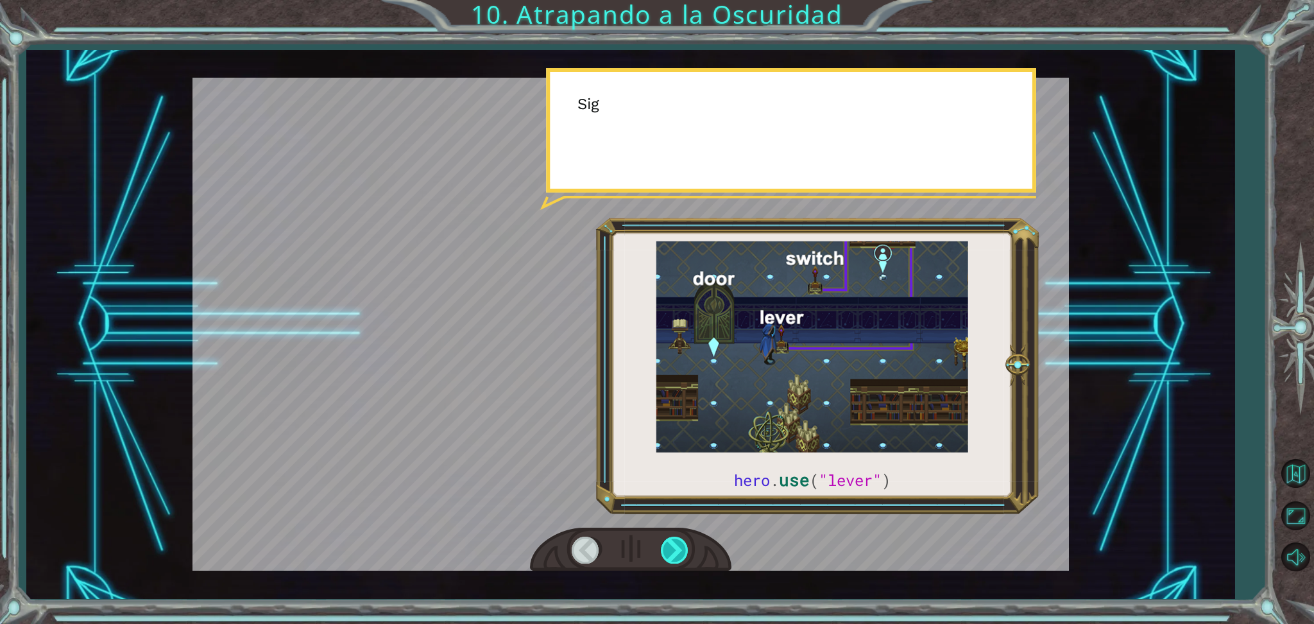
click at [675, 556] on div at bounding box center [675, 549] width 29 height 26
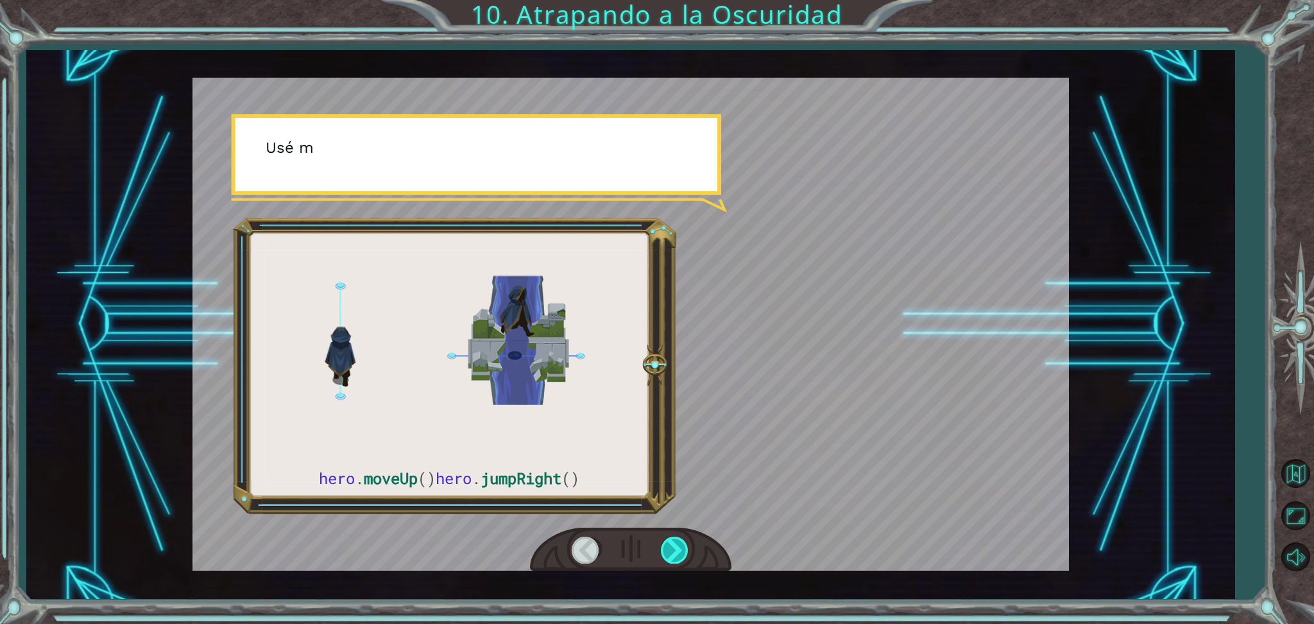
click at [675, 556] on div at bounding box center [675, 549] width 29 height 26
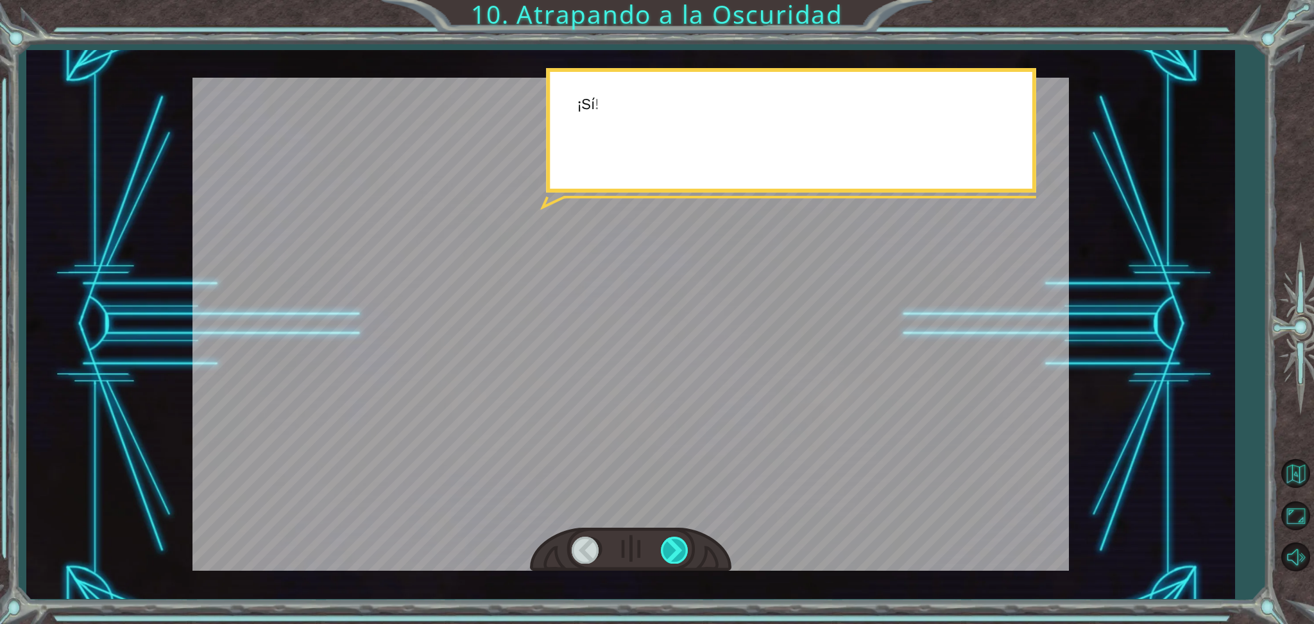
click at [675, 556] on div at bounding box center [675, 549] width 29 height 26
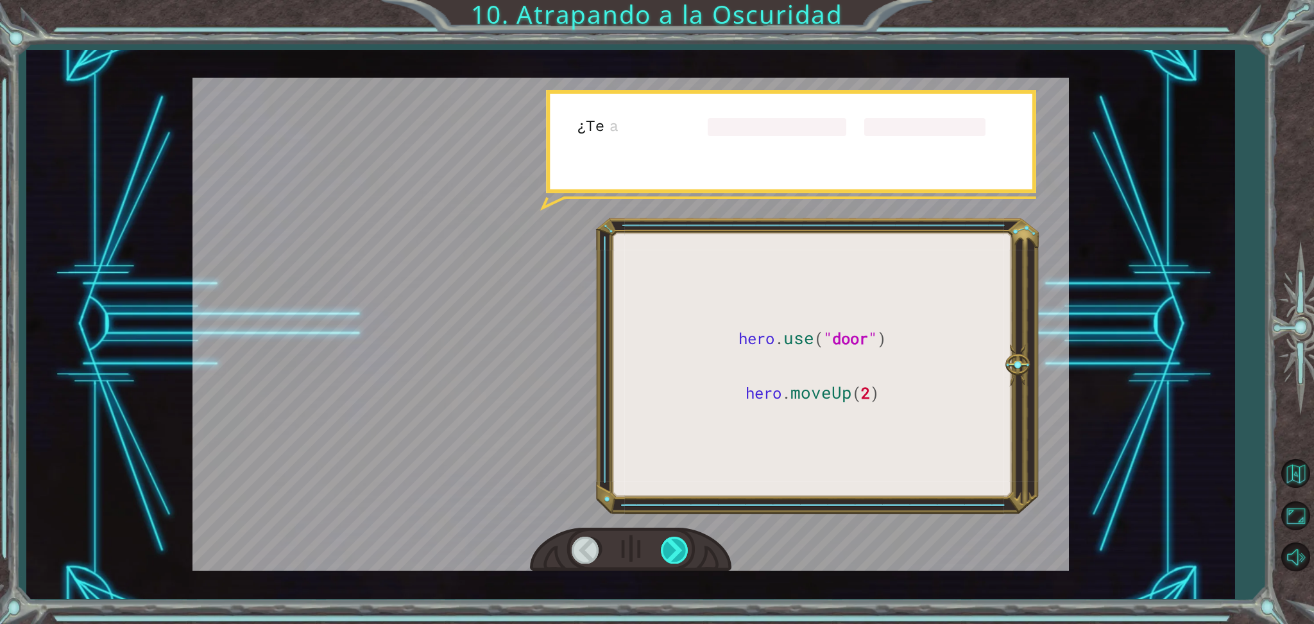
click at [675, 556] on div at bounding box center [675, 549] width 29 height 26
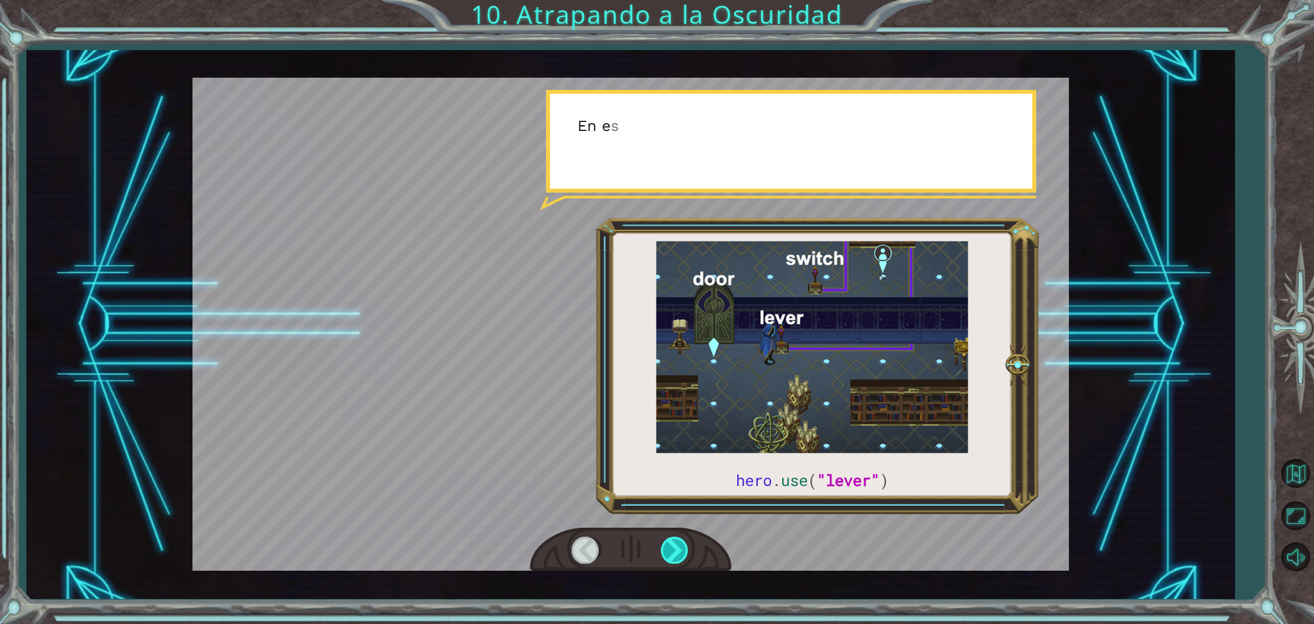
click at [675, 556] on div at bounding box center [675, 549] width 29 height 26
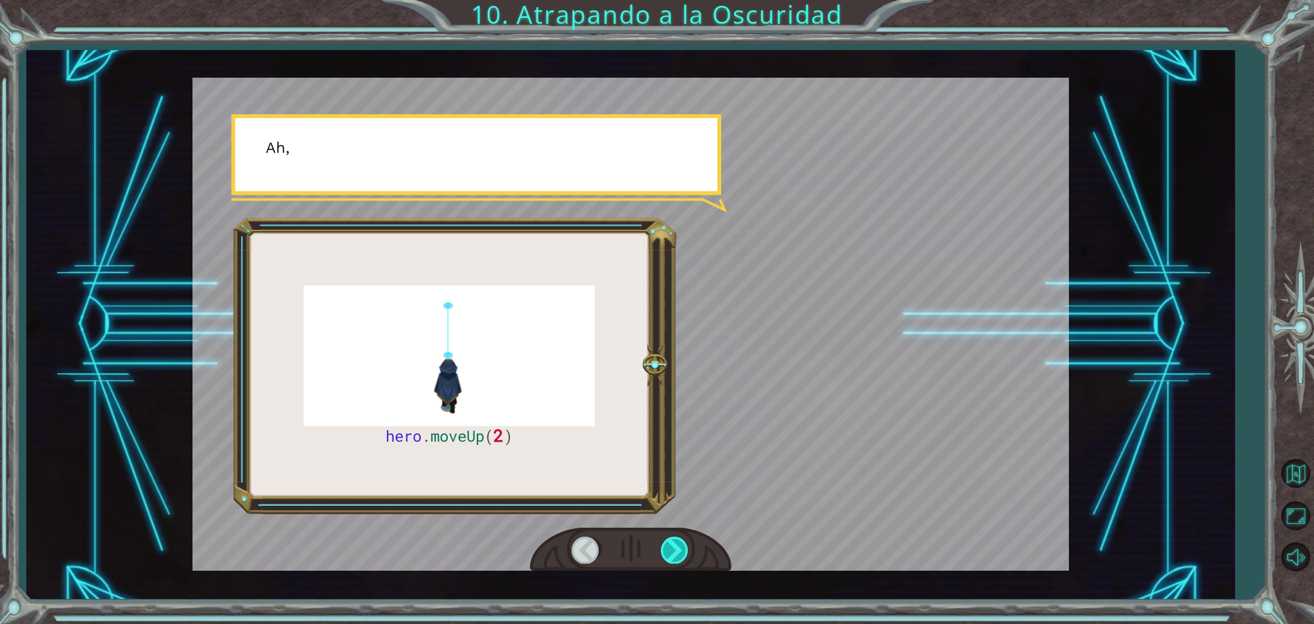
click at [675, 556] on div at bounding box center [675, 549] width 29 height 26
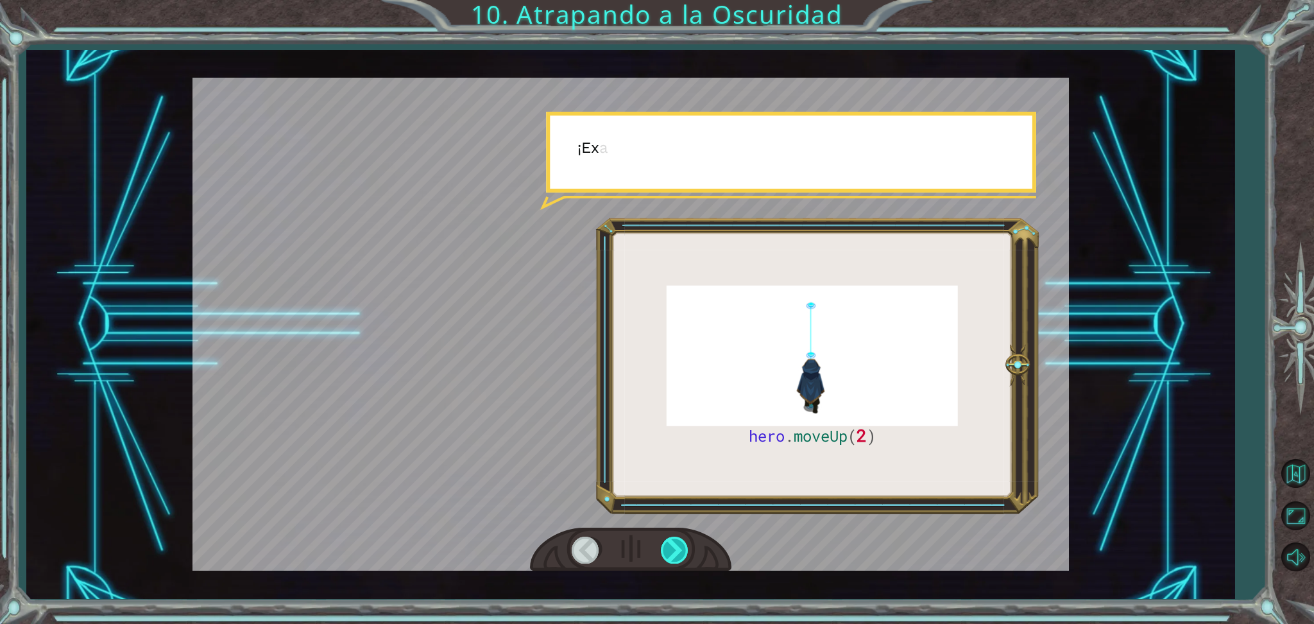
click at [675, 556] on div at bounding box center [675, 549] width 29 height 26
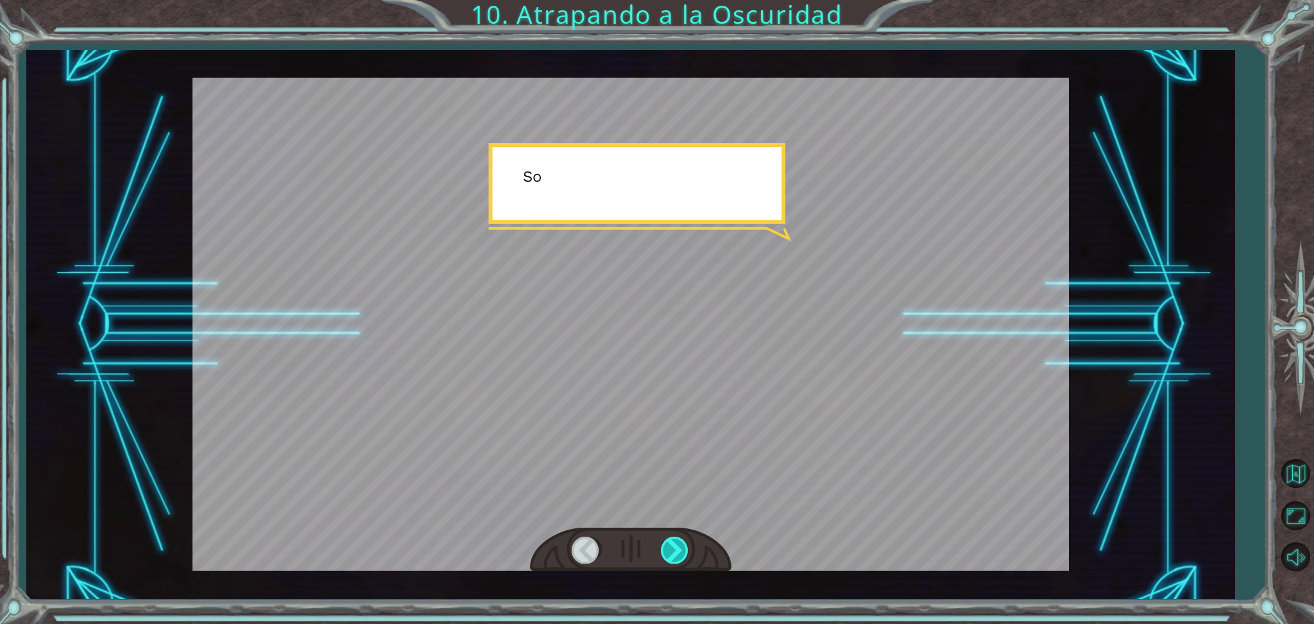
click at [675, 556] on div at bounding box center [675, 549] width 29 height 26
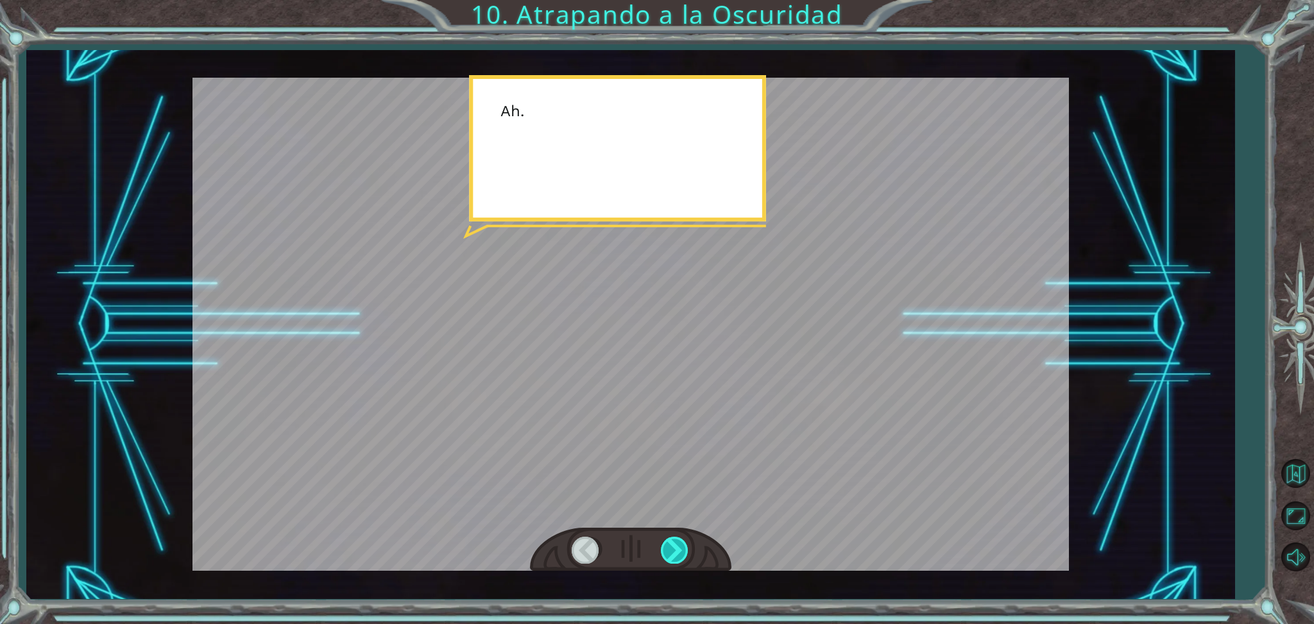
click at [675, 556] on div at bounding box center [675, 549] width 29 height 26
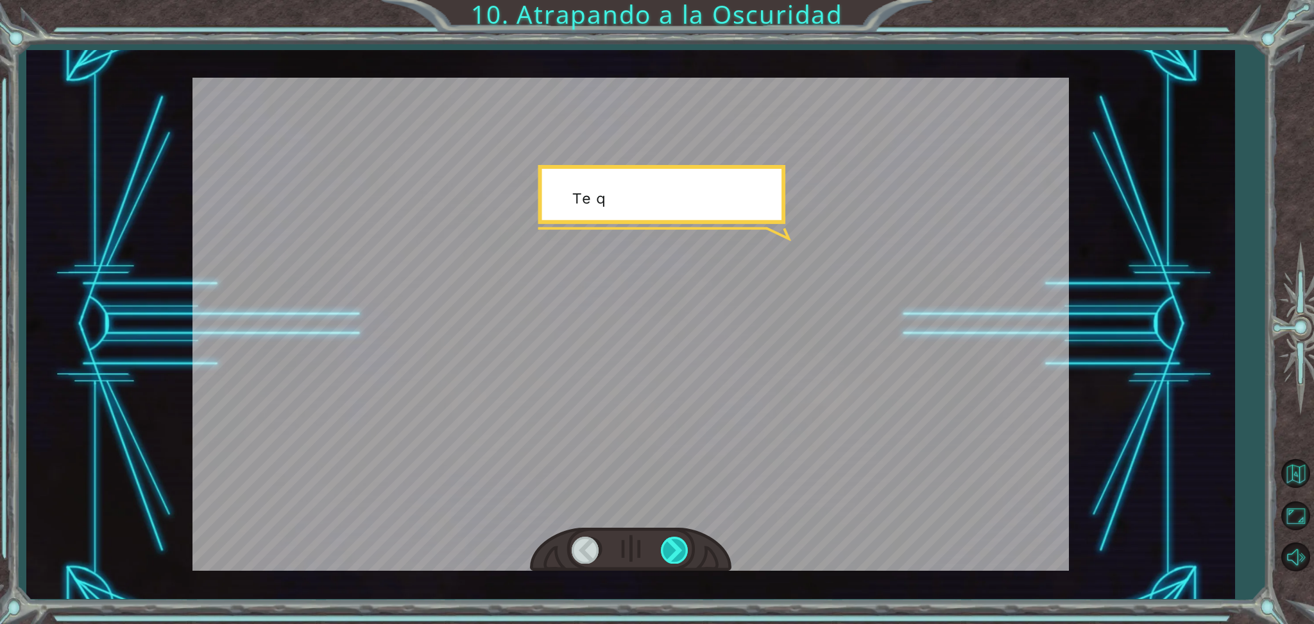
click at [675, 556] on div at bounding box center [675, 549] width 29 height 26
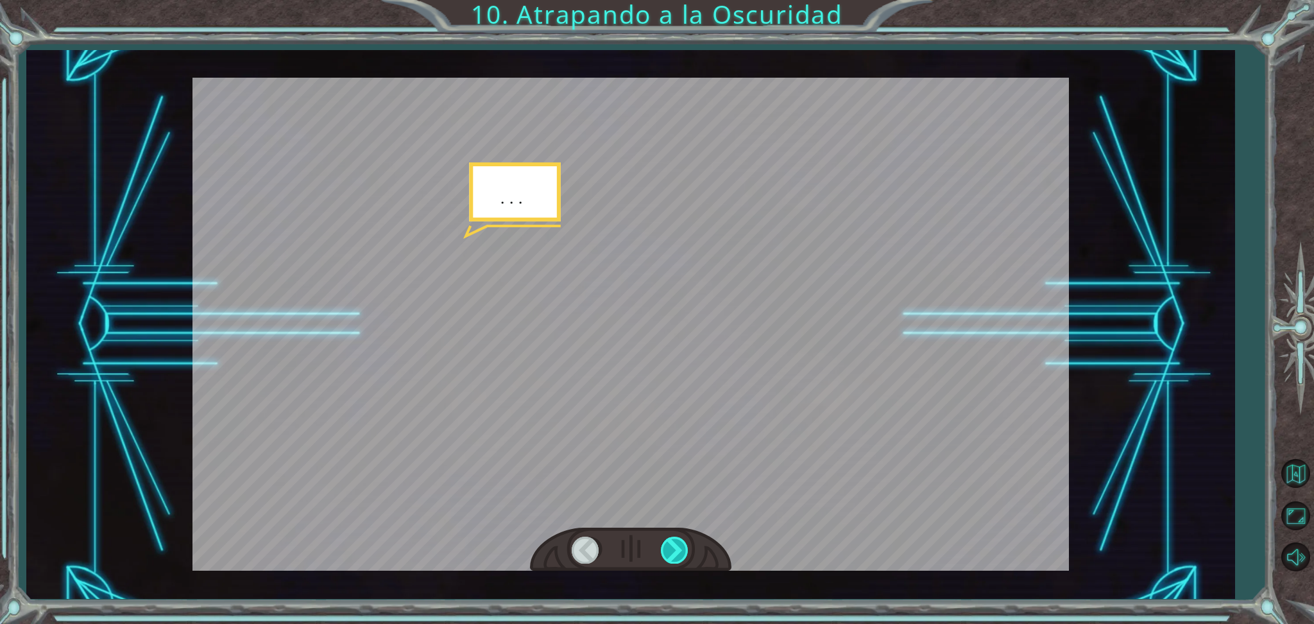
click at [675, 556] on div at bounding box center [675, 549] width 29 height 26
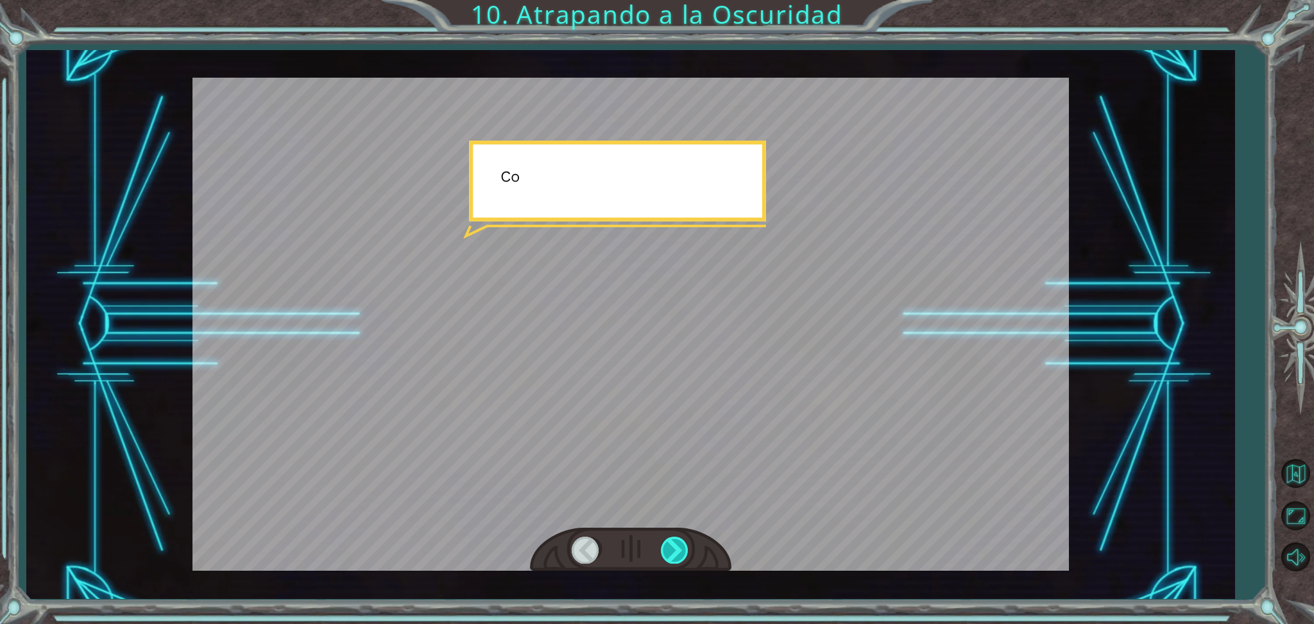
click at [675, 556] on div at bounding box center [675, 549] width 29 height 26
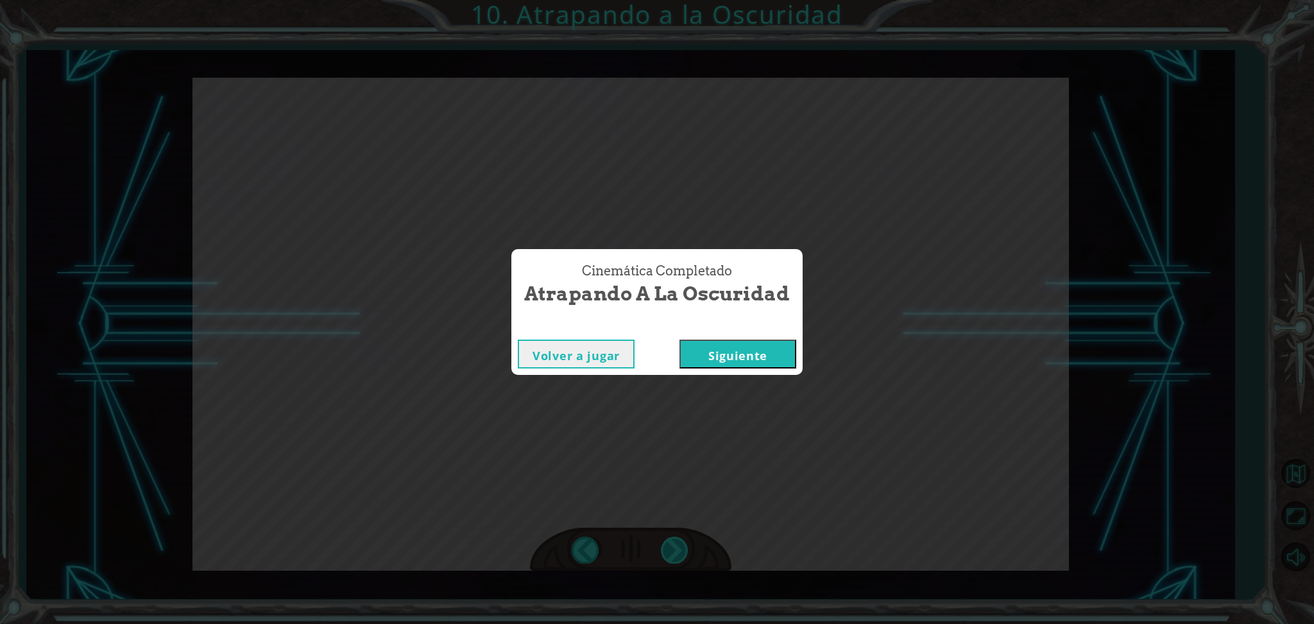
click at [675, 556] on div "Cinemática Completado Atrapando a la Oscuridad Volver a jugar Siguiente" at bounding box center [657, 312] width 1314 height 624
click at [695, 367] on button "Siguiente" at bounding box center [737, 353] width 117 height 29
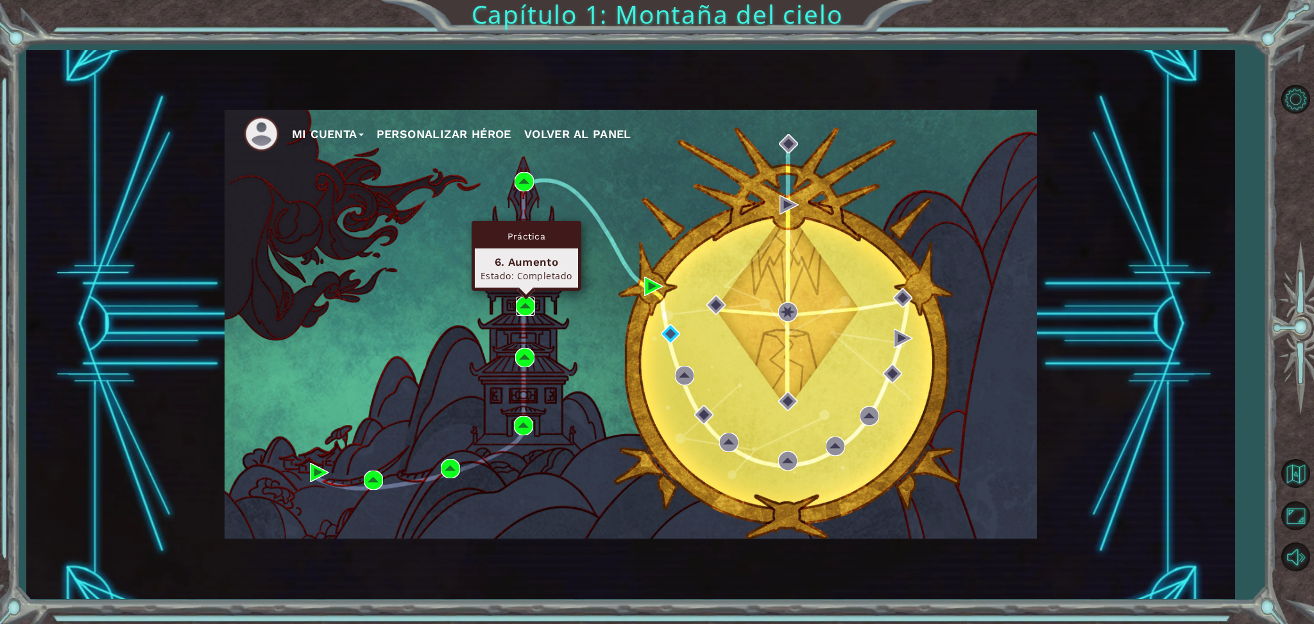
click at [526, 302] on img at bounding box center [525, 305] width 19 height 19
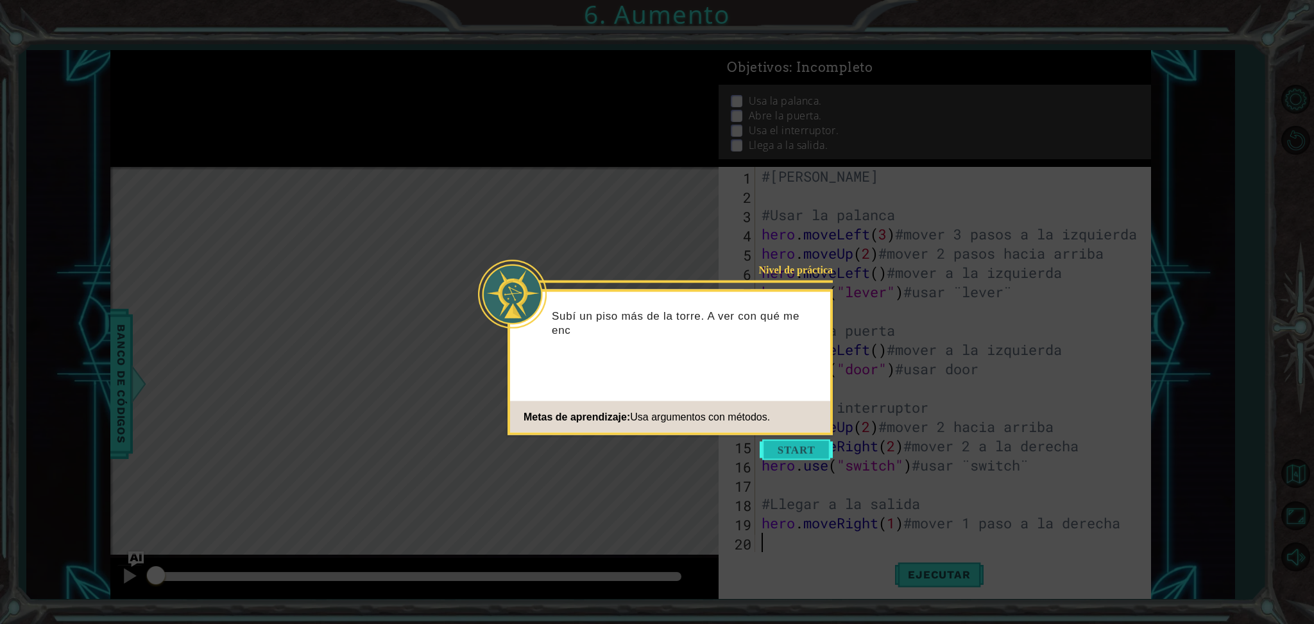
click at [794, 454] on button "Start" at bounding box center [796, 449] width 73 height 21
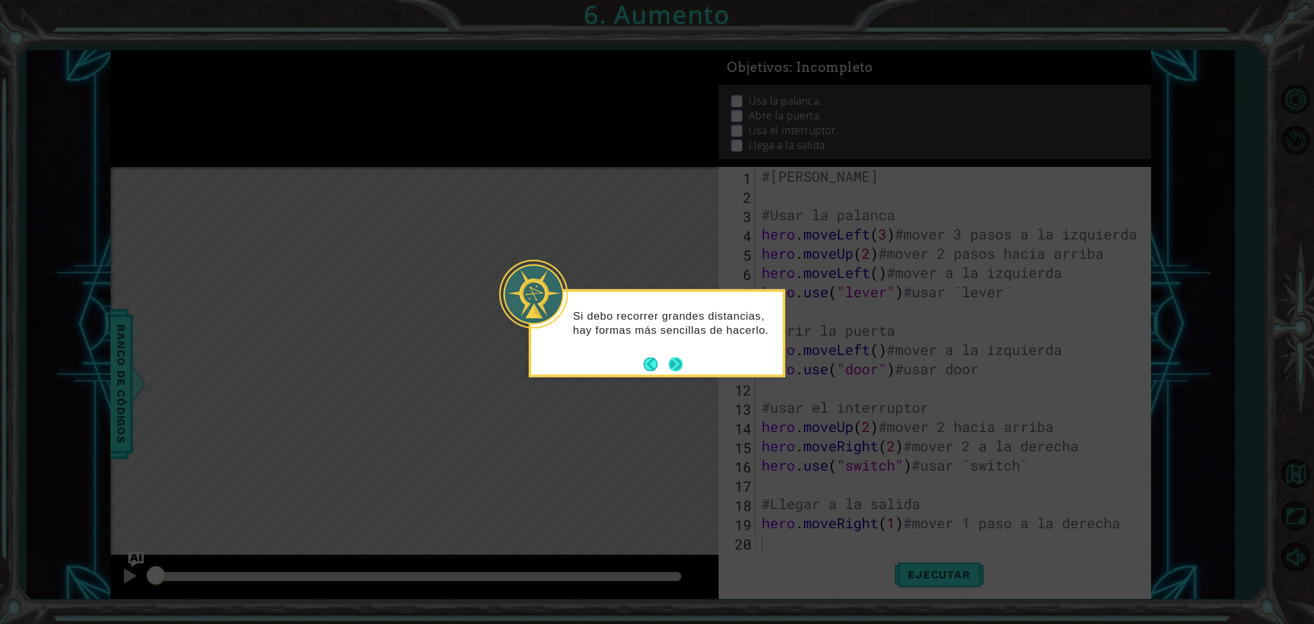
click at [679, 368] on button "Next" at bounding box center [676, 364] width 22 height 22
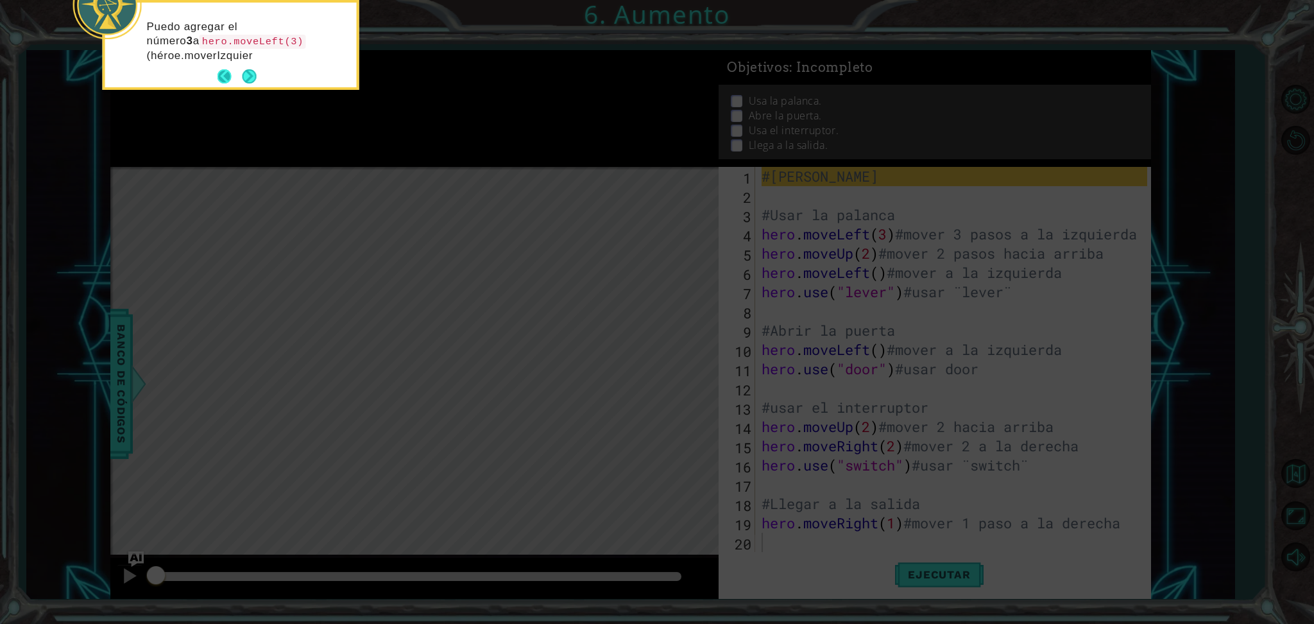
click at [232, 80] on button "Back" at bounding box center [229, 76] width 25 height 14
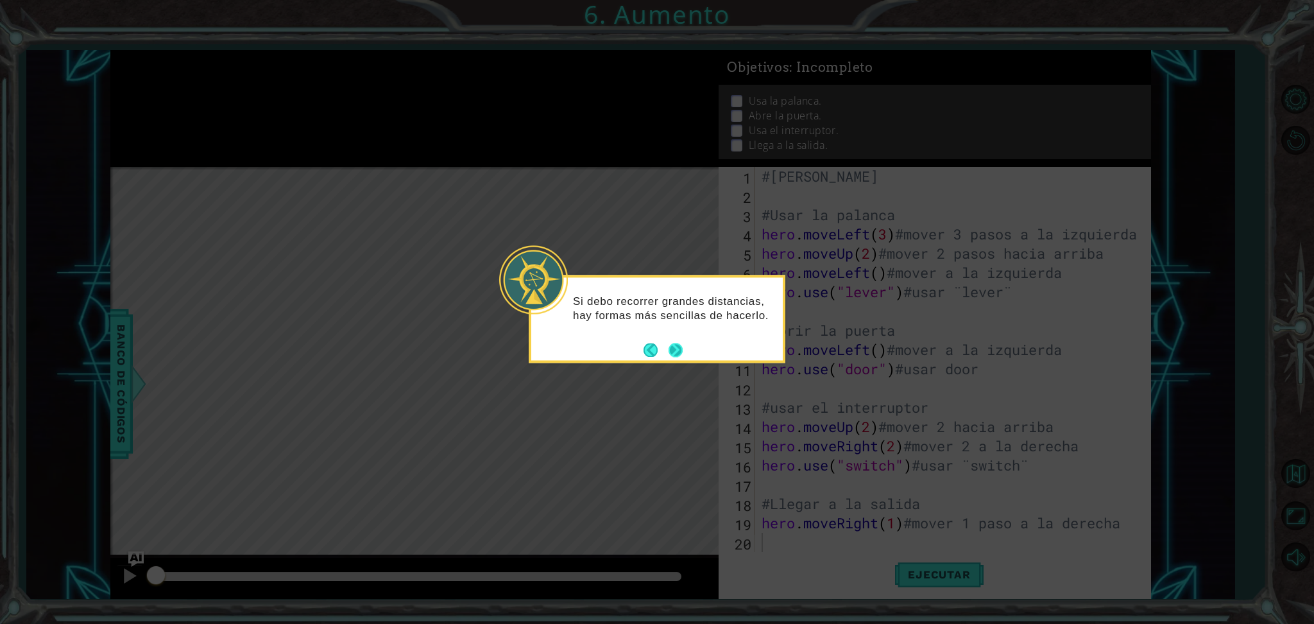
click at [682, 357] on button "Next" at bounding box center [675, 350] width 24 height 24
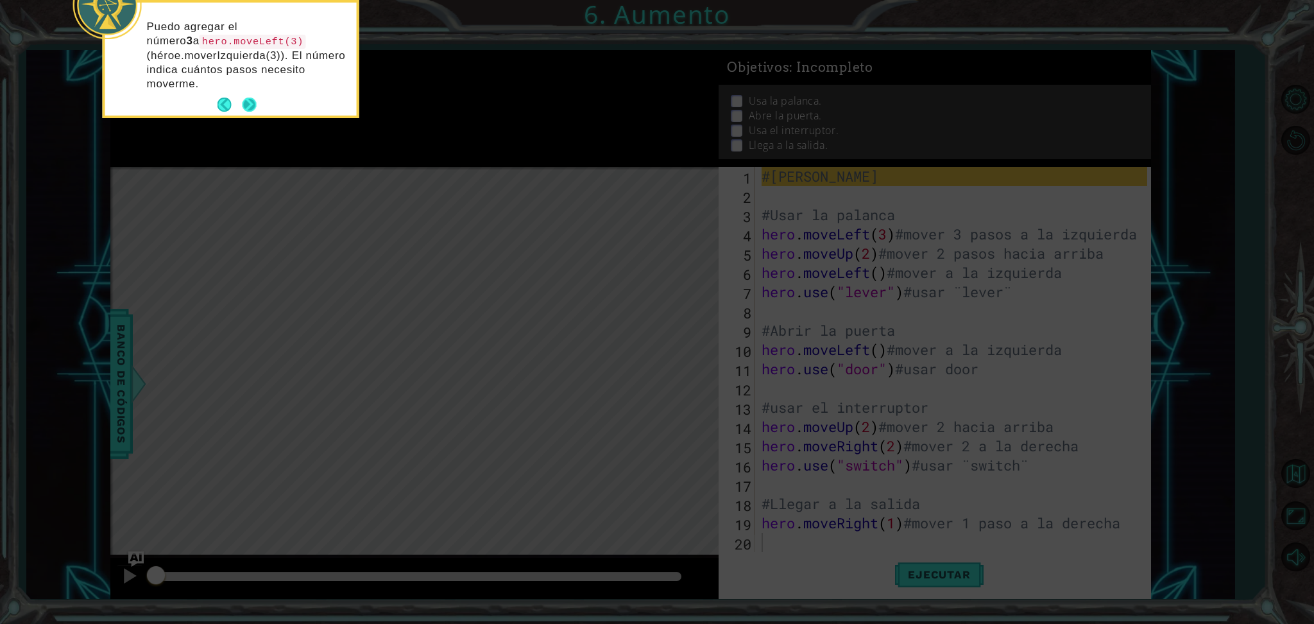
click at [252, 99] on button "Next" at bounding box center [250, 105] width 18 height 18
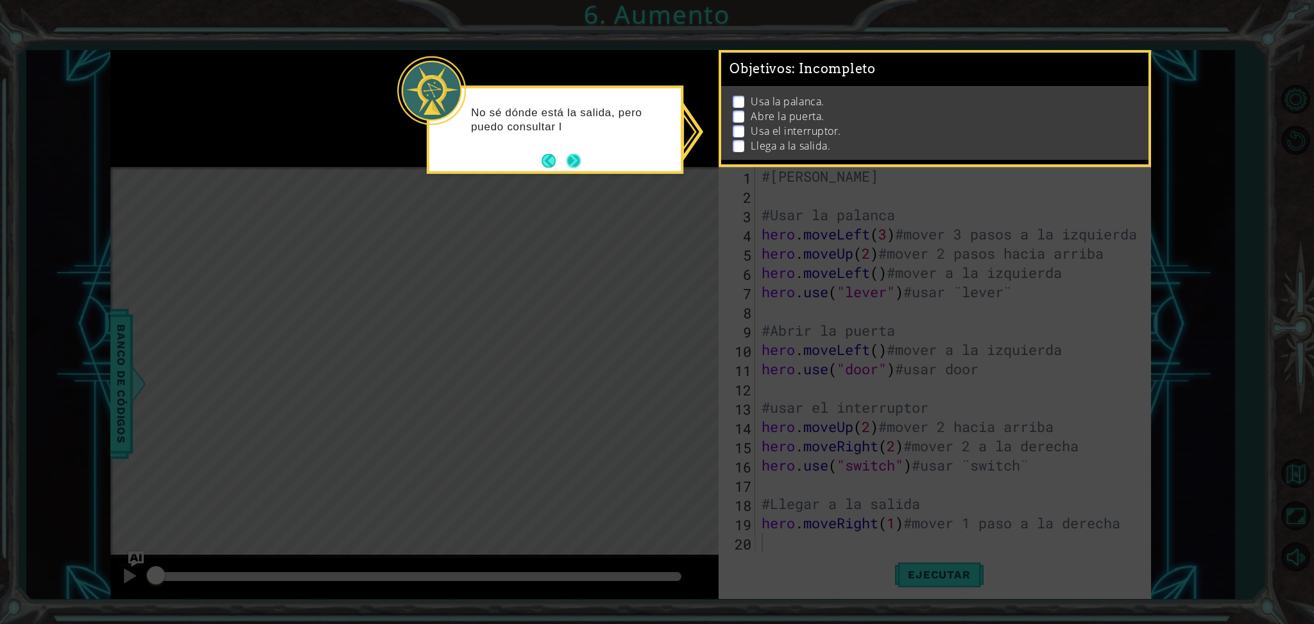
click at [579, 158] on button "Next" at bounding box center [573, 160] width 19 height 19
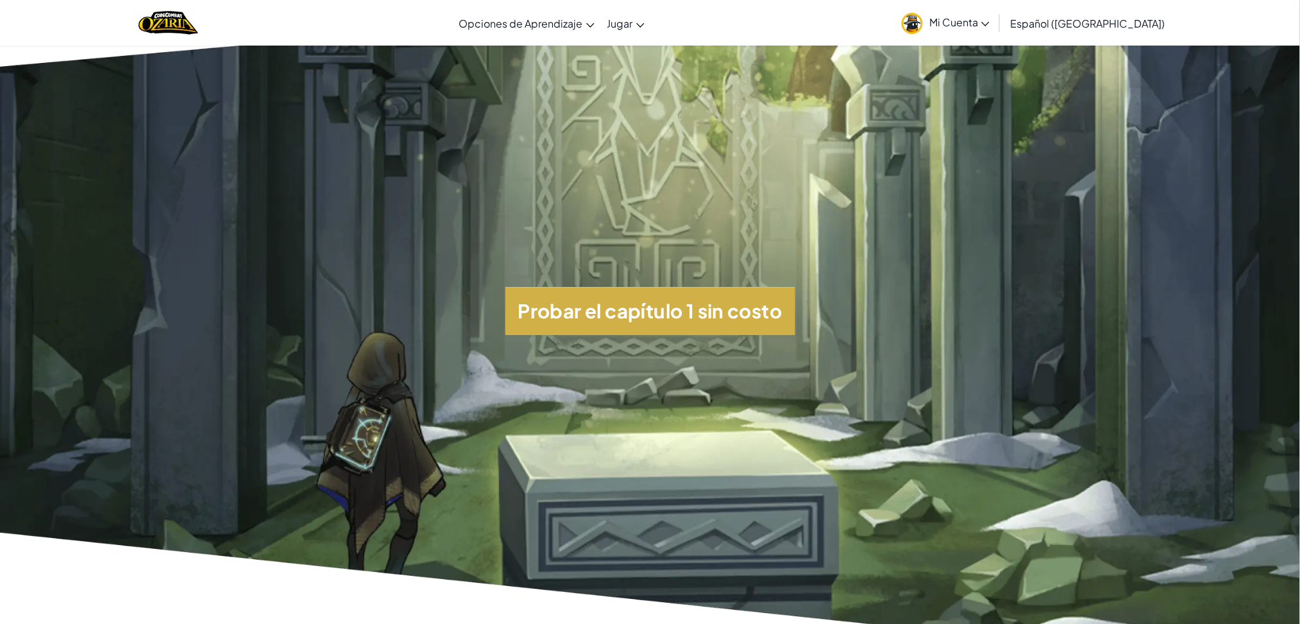
click at [674, 305] on button "Probar el capítulo 1 sin costo" at bounding box center [651, 311] width 290 height 48
click at [597, 335] on button "Probar el capítulo 1 sin costo" at bounding box center [651, 311] width 290 height 48
click at [541, 316] on button "Probar el capítulo 1 sin costo" at bounding box center [651, 311] width 290 height 48
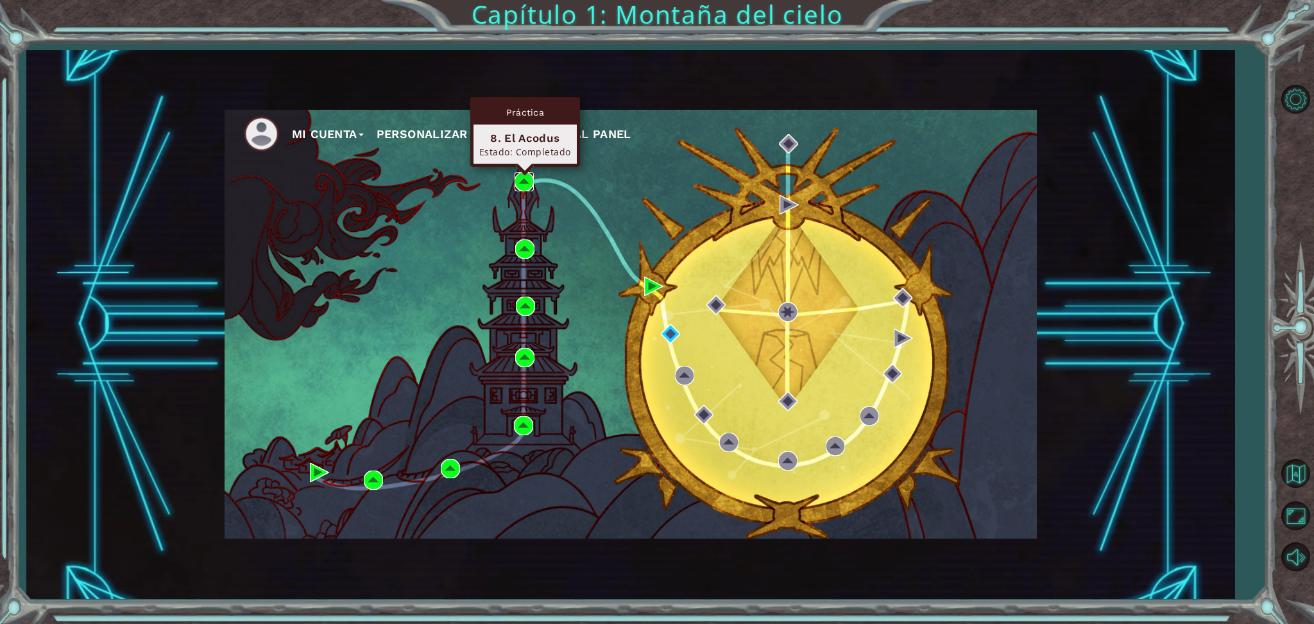
click at [526, 180] on img at bounding box center [523, 181] width 19 height 19
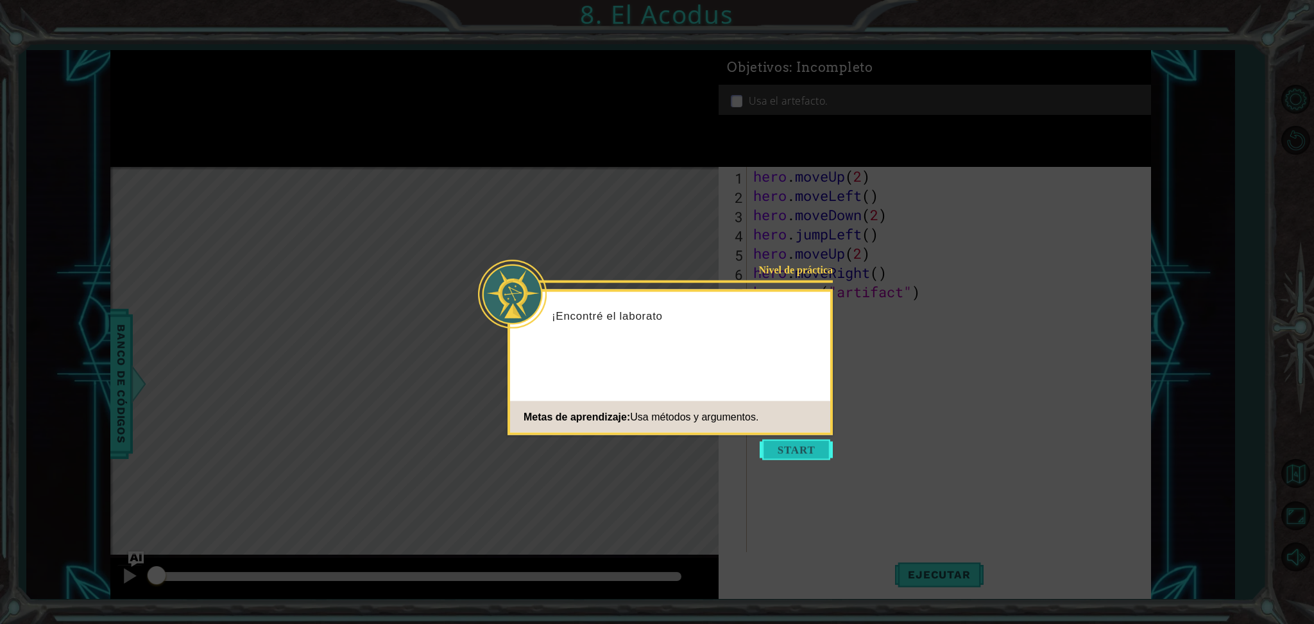
click at [799, 447] on button "Start" at bounding box center [796, 449] width 73 height 21
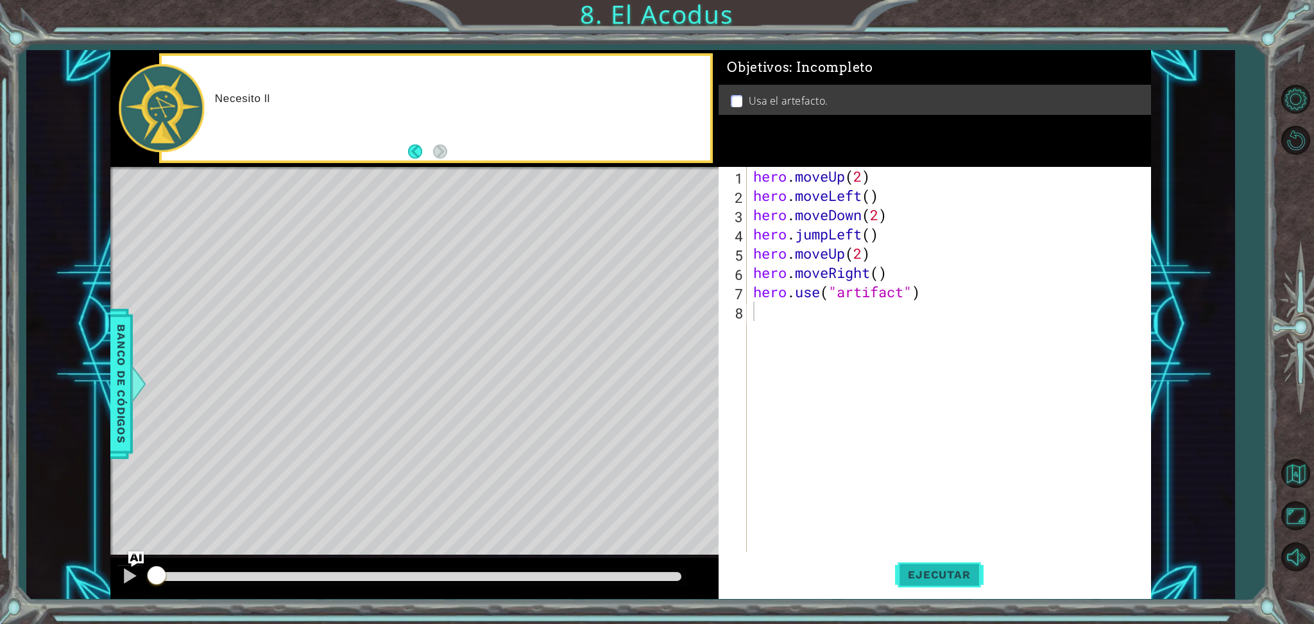
click at [941, 579] on span "Ejecutar" at bounding box center [939, 574] width 88 height 13
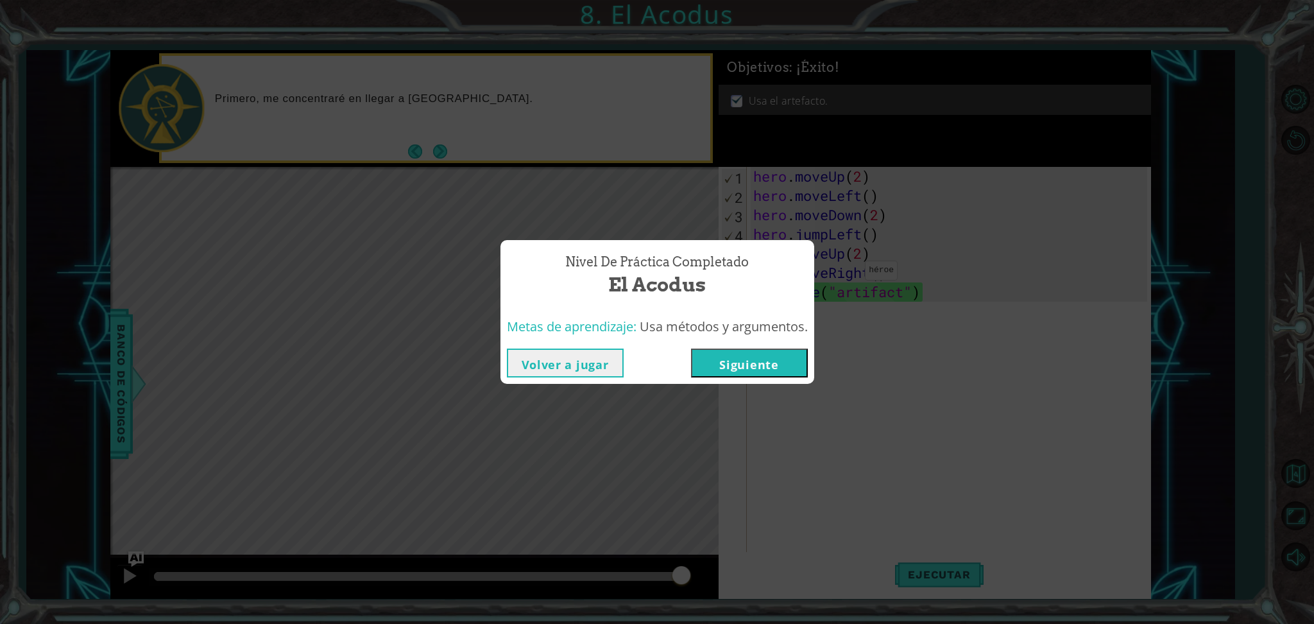
click at [742, 370] on button "Siguiente" at bounding box center [749, 362] width 117 height 29
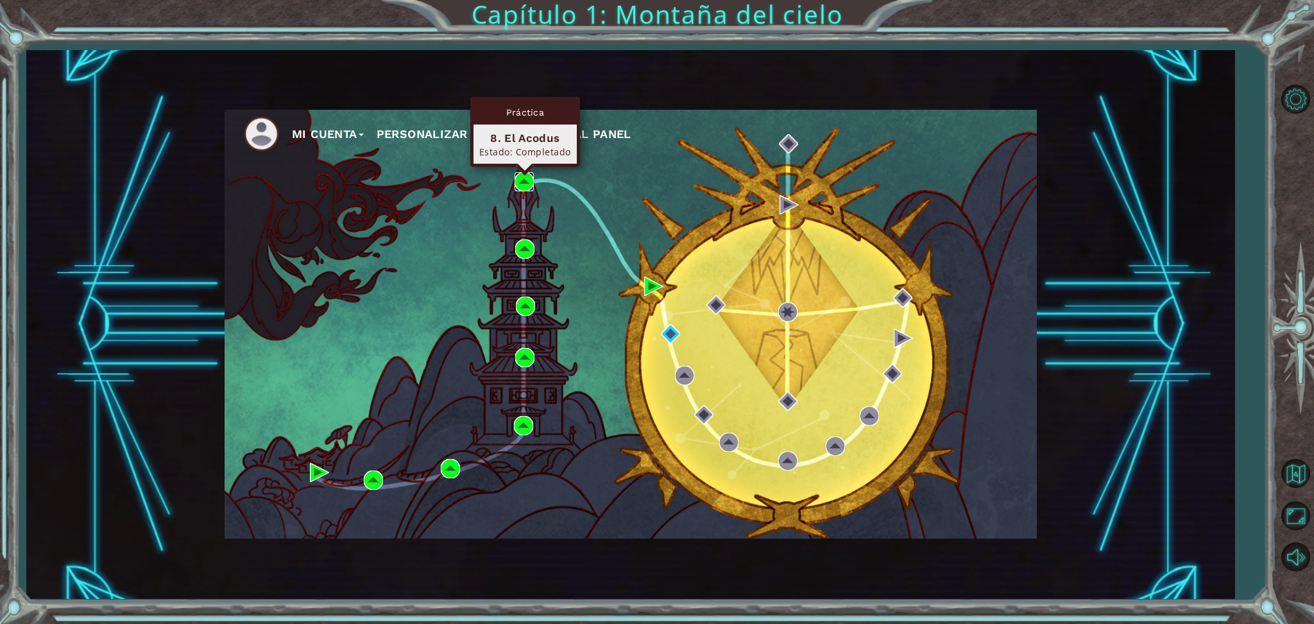
click at [520, 179] on img at bounding box center [523, 181] width 19 height 19
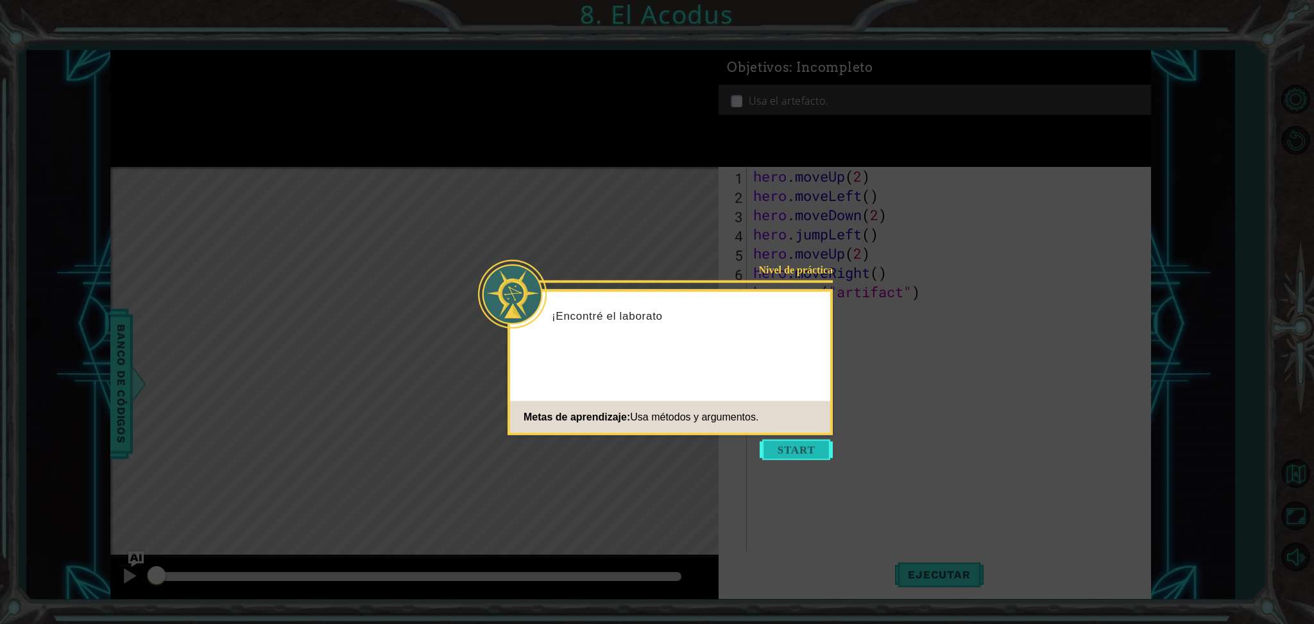
click at [814, 443] on button "Start" at bounding box center [796, 449] width 73 height 21
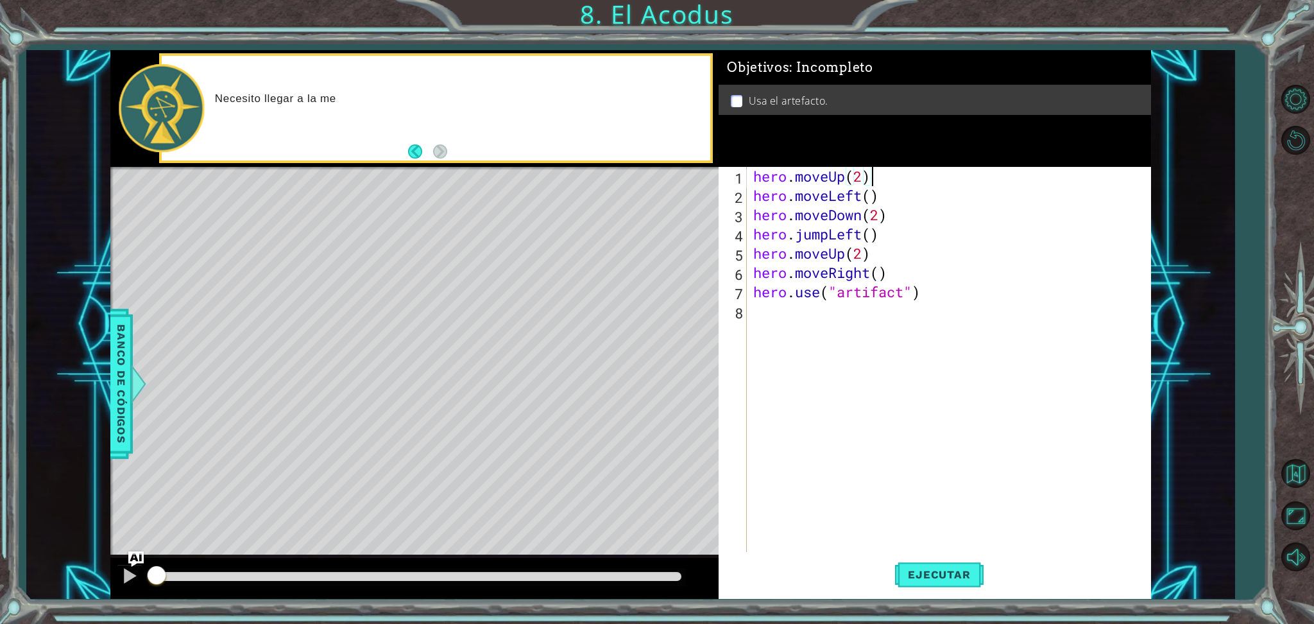
click at [895, 176] on div "hero . moveUp ( 2 ) hero . moveLeft ( ) hero . moveDown ( 2 ) hero . jumpLeft (…" at bounding box center [952, 378] width 402 height 423
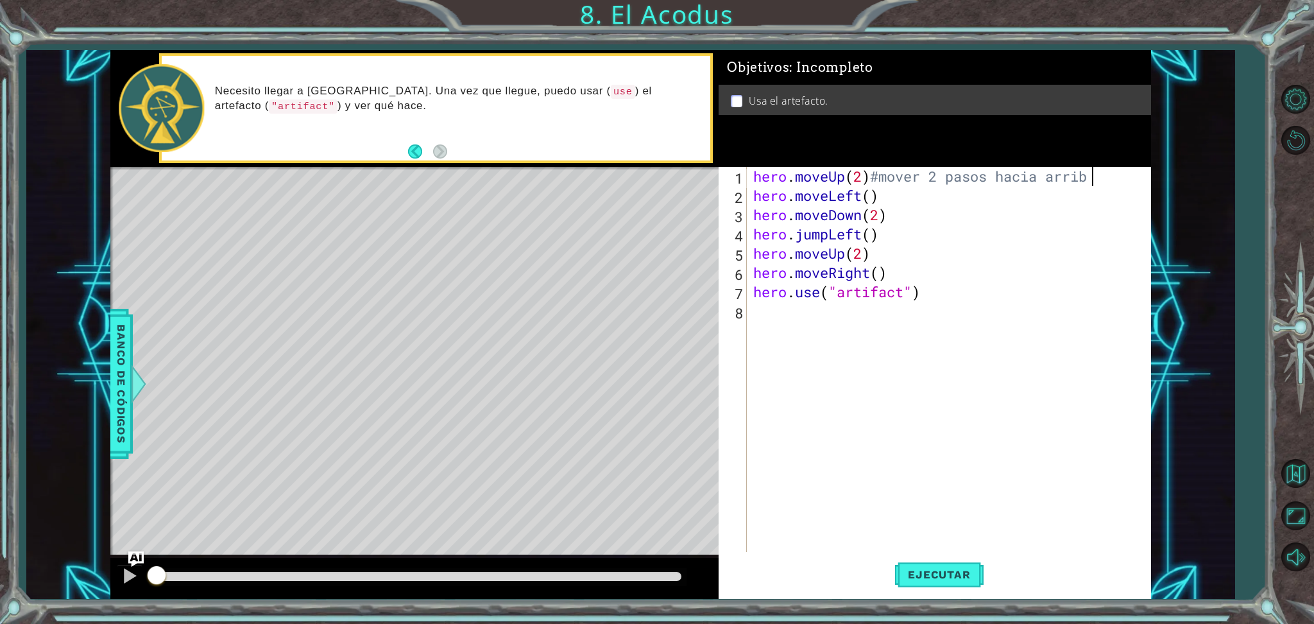
scroll to position [0, 15]
click at [910, 197] on div "hero . moveUp ( 2 ) #mover 2 pasos hacia arriba hero . moveLeft ( ) hero . move…" at bounding box center [952, 378] width 402 height 423
click at [907, 216] on div "hero . moveUp ( 2 ) #mover 2 pasos hacia arriba hero . moveLeft ( ) #mover haci…" at bounding box center [952, 378] width 402 height 423
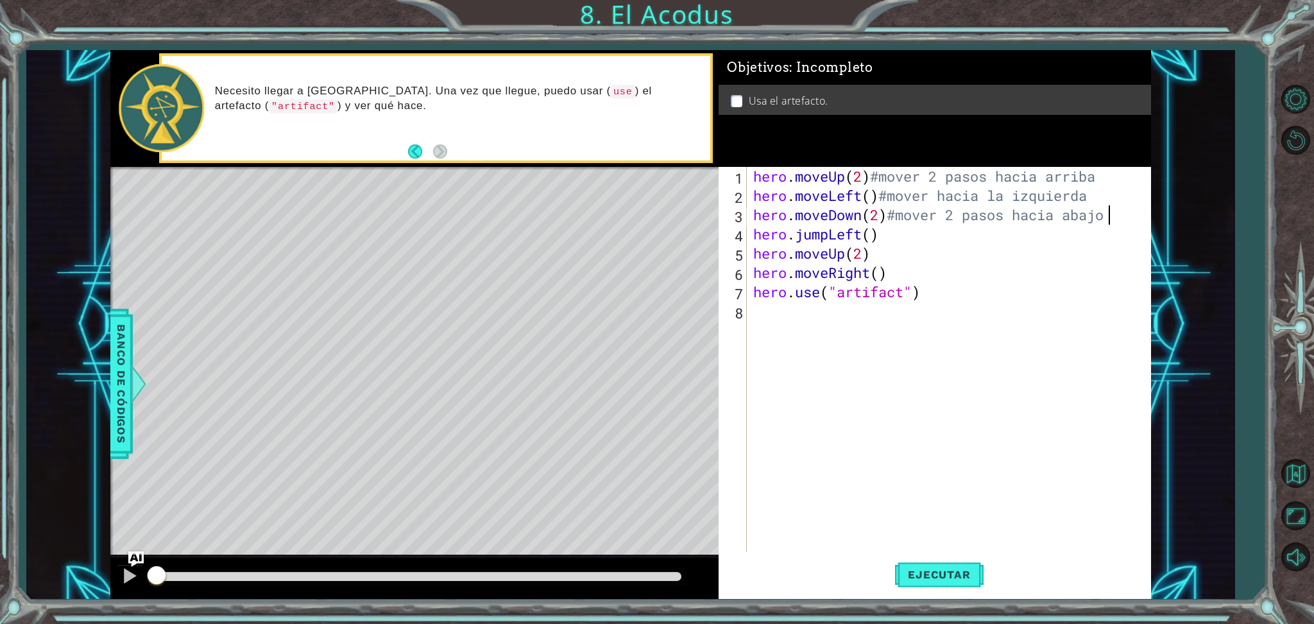
click at [897, 246] on div "hero . moveUp ( 2 ) #mover 2 pasos hacia arriba hero . moveLeft ( ) #mover haci…" at bounding box center [952, 378] width 402 height 423
click at [897, 239] on div "hero . moveUp ( 2 ) #mover 2 pasos hacia arriba hero . moveLeft ( ) #mover haci…" at bounding box center [952, 378] width 402 height 423
click at [928, 254] on div "hero . moveUp ( 2 ) #mover 2 pasos hacia arriba hero . moveLeft ( ) #mover haci…" at bounding box center [952, 378] width 402 height 423
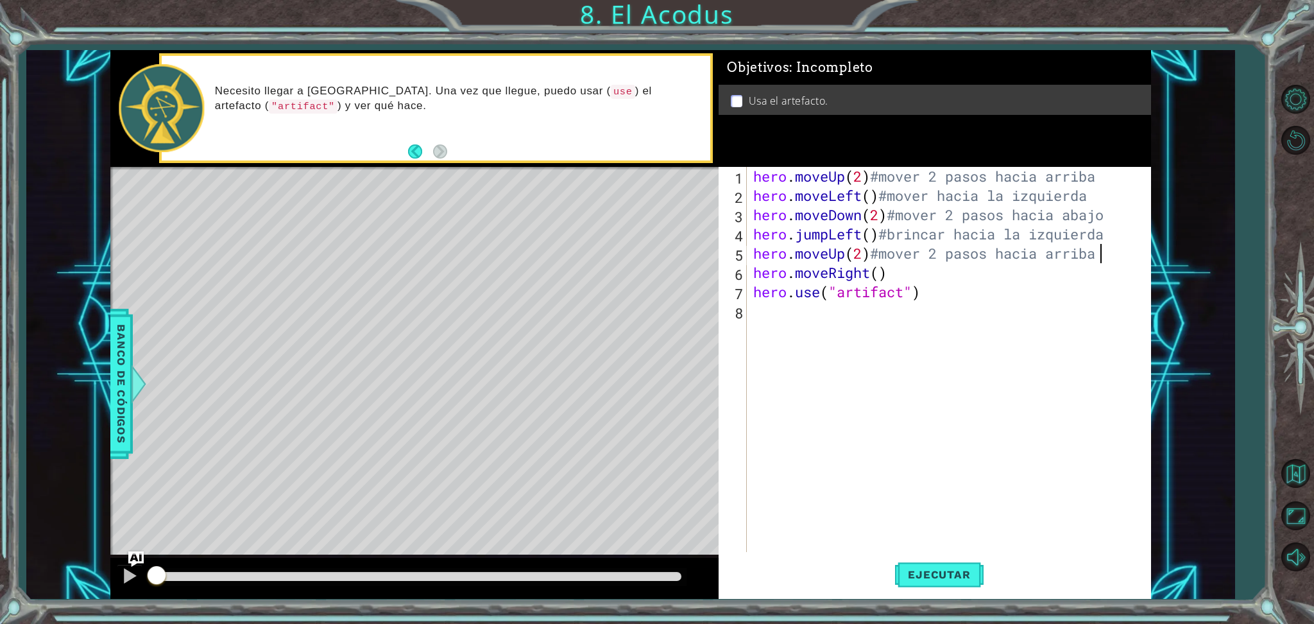
click at [916, 279] on div "hero . moveUp ( 2 ) #mover 2 pasos hacia arriba hero . moveLeft ( ) #mover haci…" at bounding box center [952, 378] width 402 height 423
click at [958, 297] on div "hero . moveUp ( 2 ) #mover 2 pasos hacia arriba hero . moveLeft ( ) #mover haci…" at bounding box center [952, 378] width 402 height 423
click at [962, 562] on button "Ejecutar" at bounding box center [939, 574] width 88 height 43
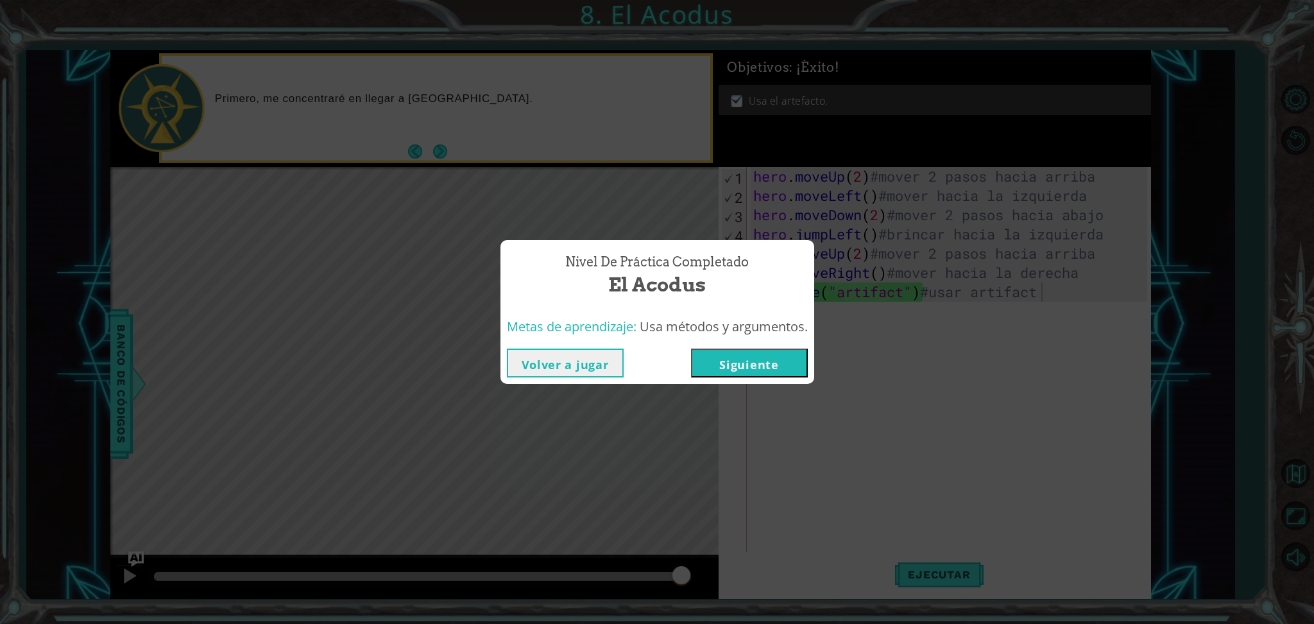
click at [572, 357] on button "Volver a jugar" at bounding box center [565, 362] width 117 height 29
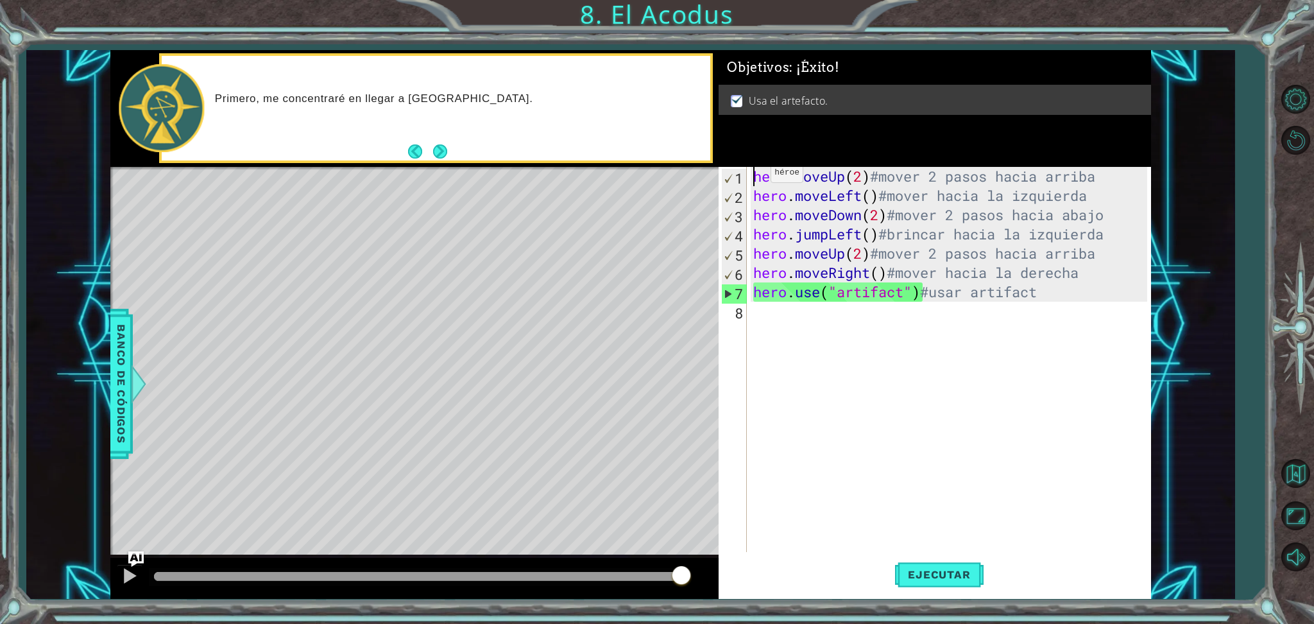
click at [751, 175] on div "hero . moveUp ( 2 ) #mover 2 pasos hacia arriba hero . moveLeft ( ) #mover haci…" at bounding box center [952, 378] width 402 height 423
type textarea "hero.moveUp(2)#mover 2 pasos hacia arriba"
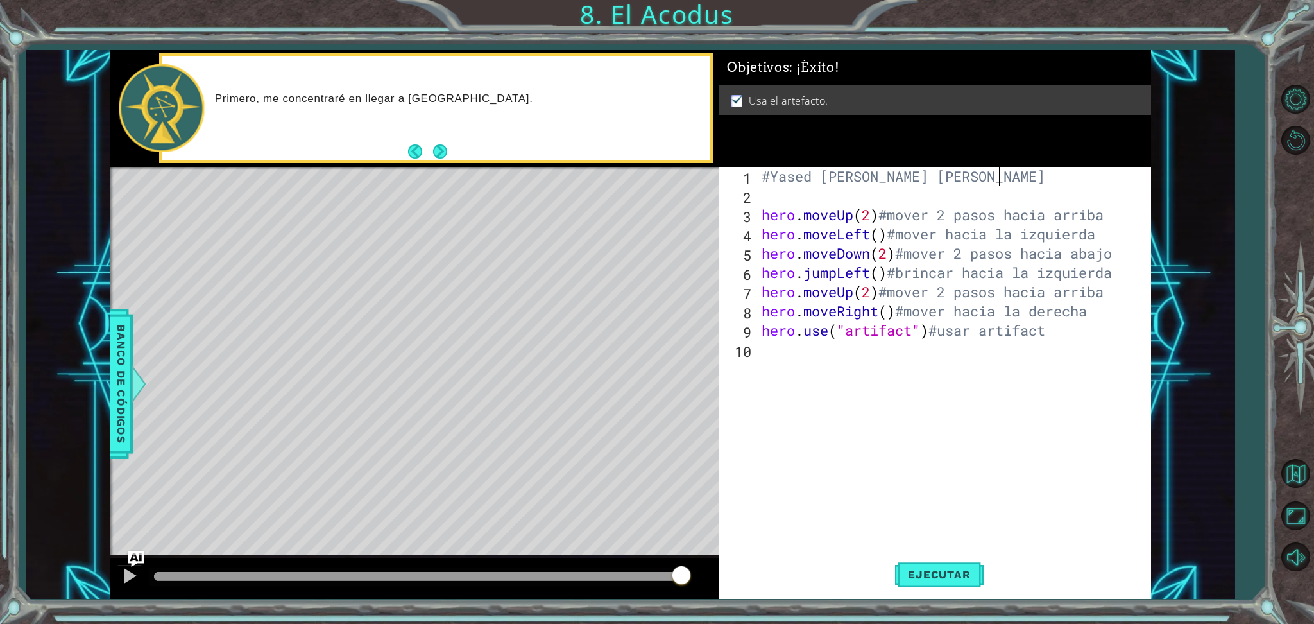
scroll to position [0, 10]
type textarea "#Yased [PERSON_NAME]"
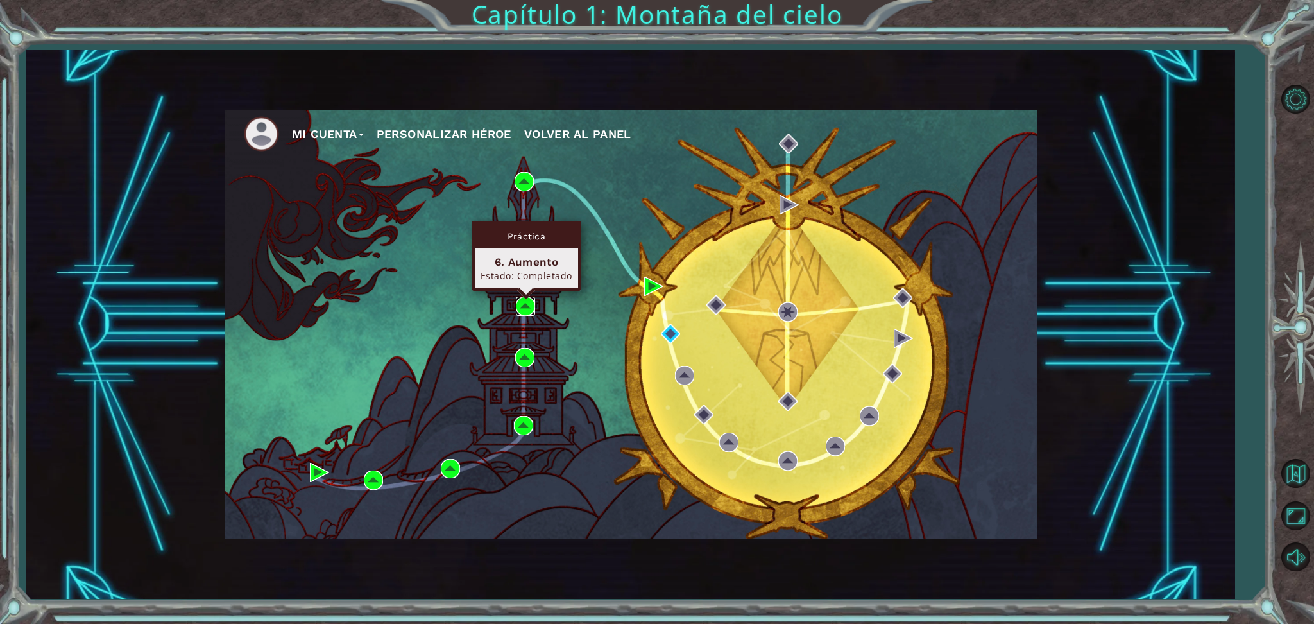
click at [525, 316] on img at bounding box center [525, 305] width 19 height 19
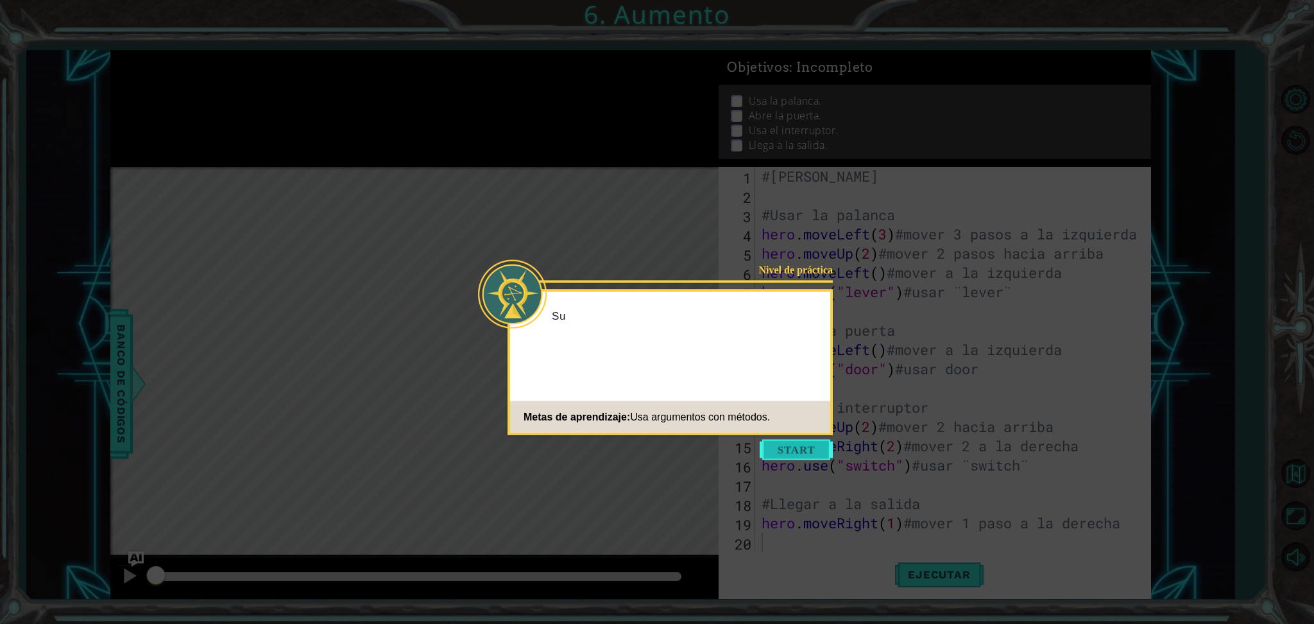
click at [776, 454] on button "Start" at bounding box center [796, 449] width 73 height 21
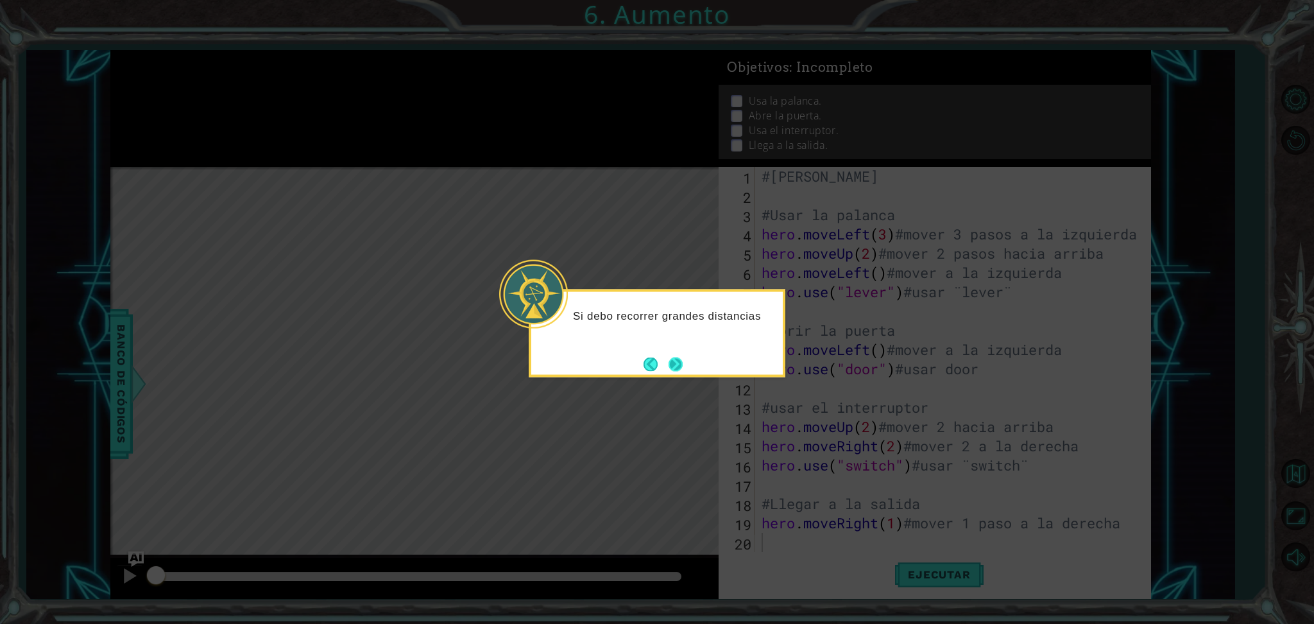
click at [680, 367] on button "Next" at bounding box center [675, 363] width 17 height 17
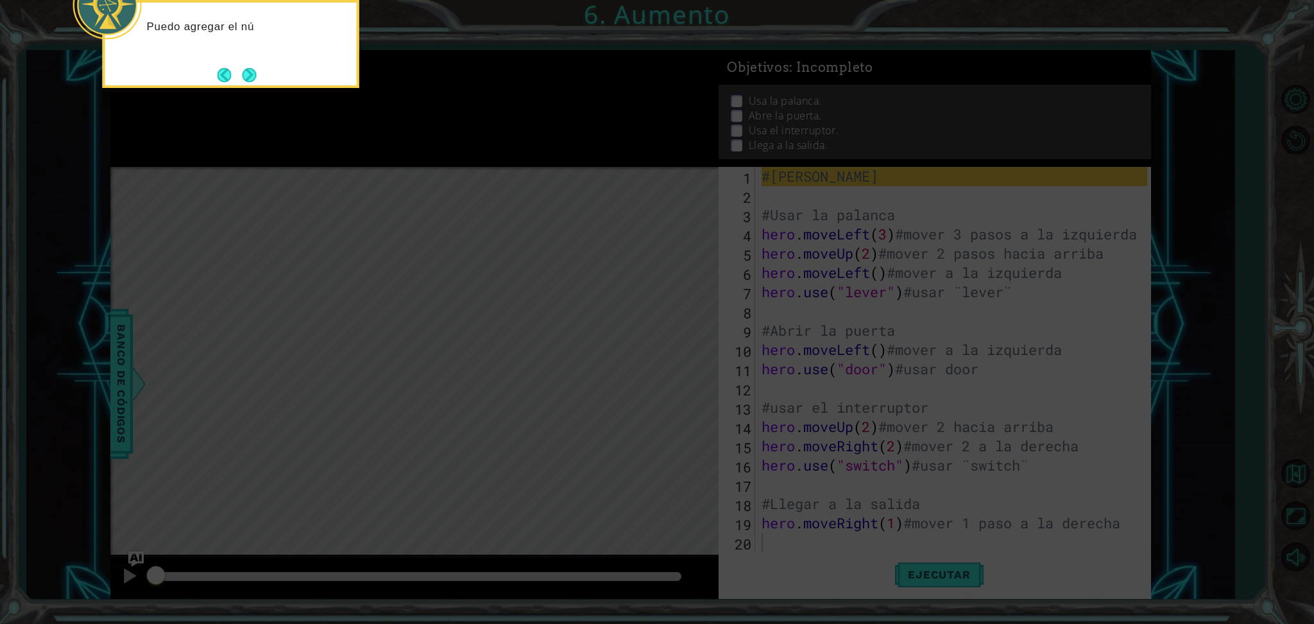
click at [822, 230] on icon at bounding box center [657, 92] width 1314 height 1061
click at [585, 253] on icon at bounding box center [657, 92] width 1314 height 1061
